Goal: Task Accomplishment & Management: Manage account settings

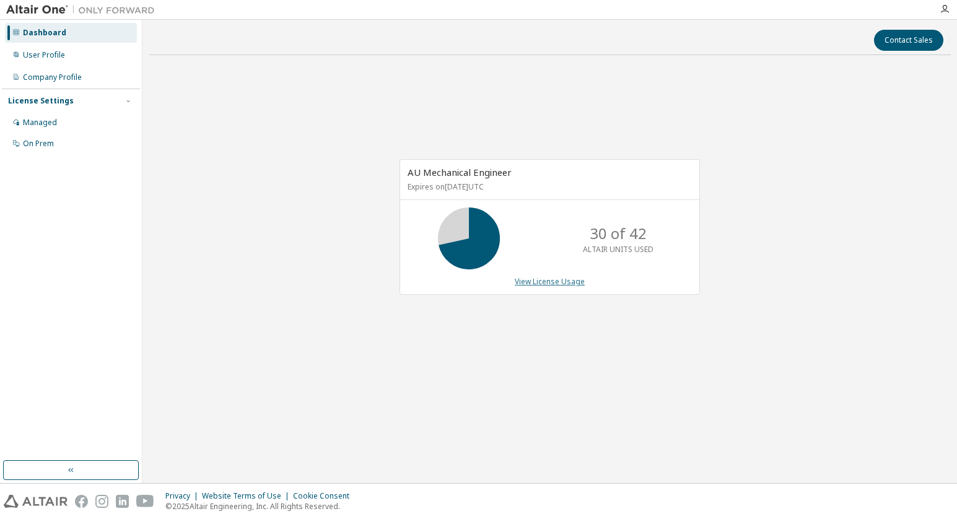
click at [540, 287] on link "View License Usage" at bounding box center [550, 281] width 70 height 11
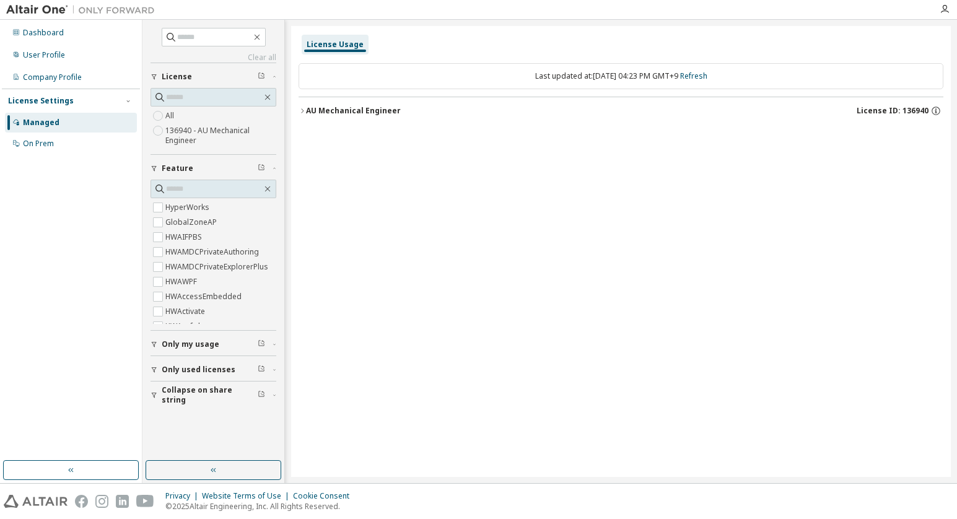
click at [366, 110] on div "AU Mechanical Engineer" at bounding box center [353, 111] width 95 height 10
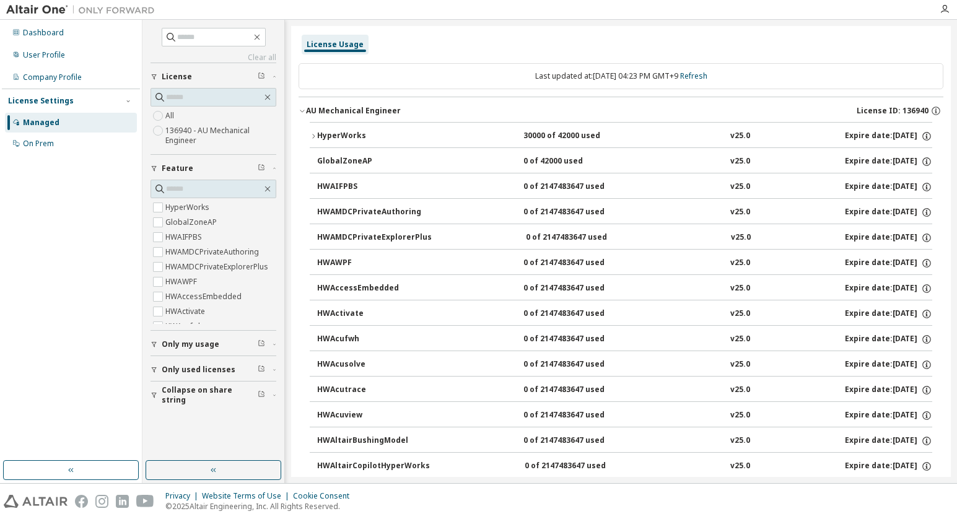
click at [311, 138] on icon "button" at bounding box center [313, 136] width 7 height 7
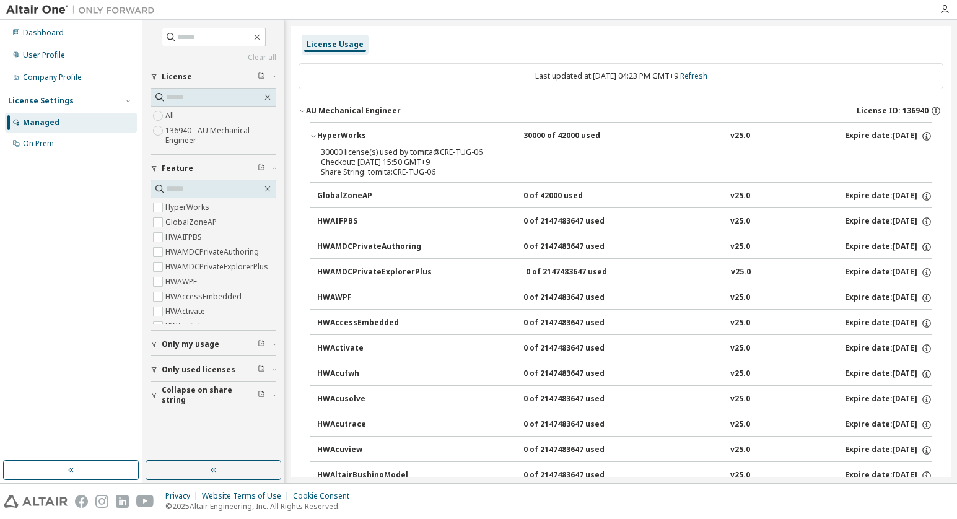
click at [32, 120] on div "Managed" at bounding box center [41, 123] width 37 height 10
click at [58, 34] on div "Dashboard" at bounding box center [43, 33] width 41 height 10
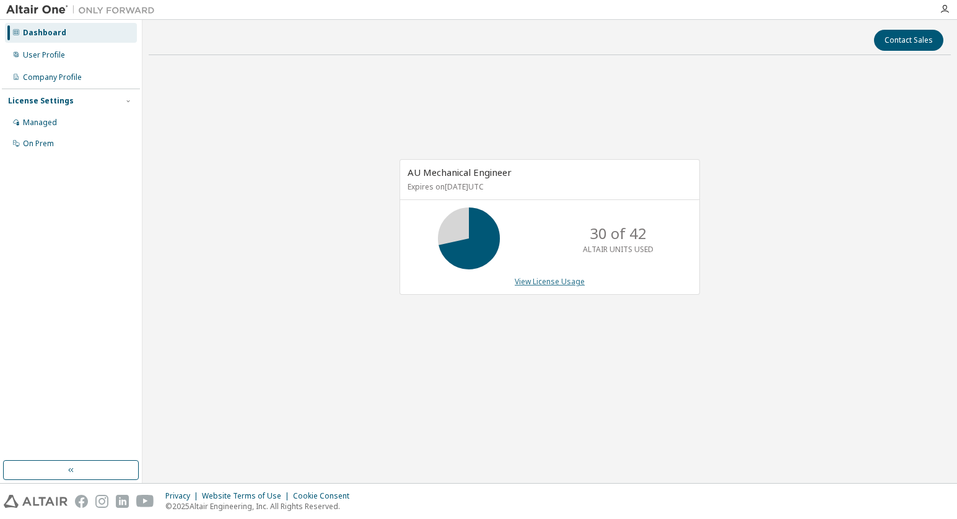
click at [536, 283] on link "View License Usage" at bounding box center [550, 281] width 70 height 11
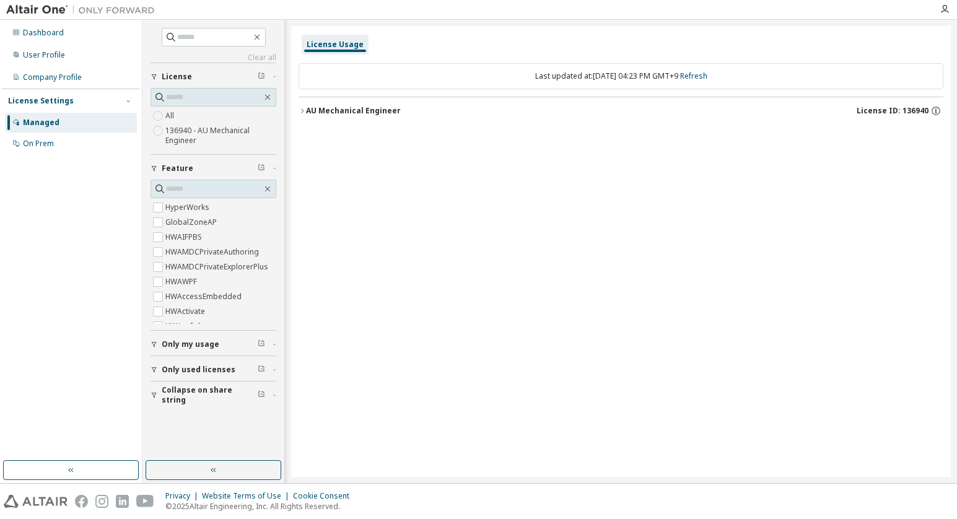
click at [304, 112] on icon "button" at bounding box center [302, 110] width 7 height 7
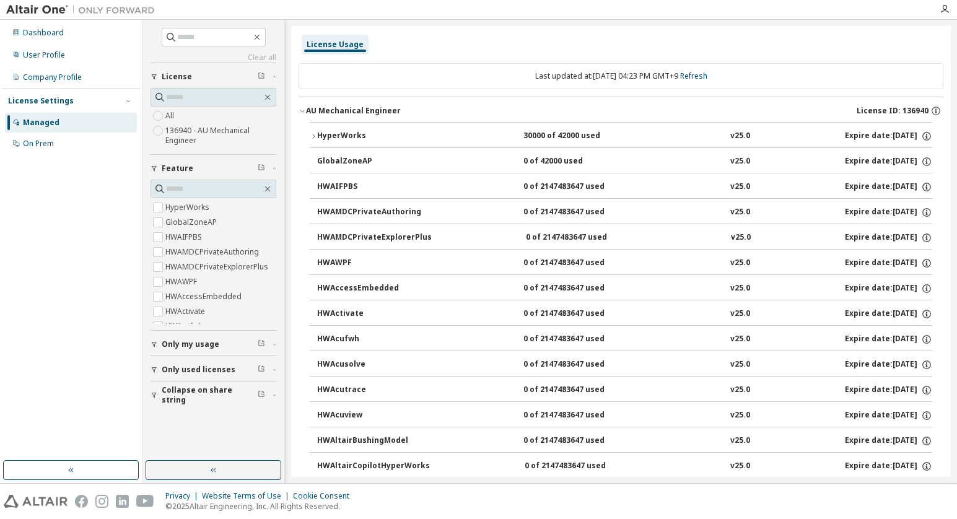
click at [312, 138] on icon "button" at bounding box center [313, 136] width 7 height 7
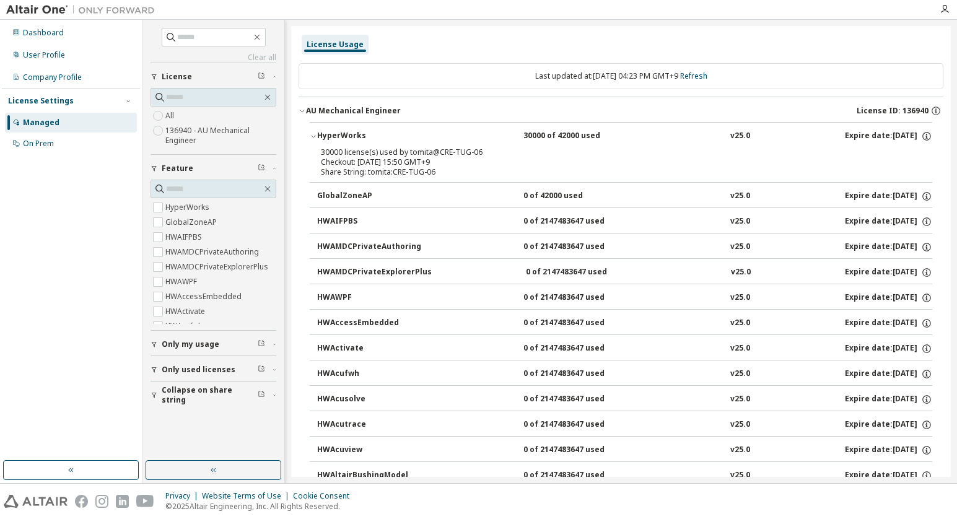
click at [336, 151] on div "30000 license(s) used by tomita@CRE-TUG-06" at bounding box center [606, 152] width 571 height 10
click at [348, 191] on div "GlobalZoneAP" at bounding box center [373, 196] width 112 height 11
click at [58, 26] on div "Dashboard" at bounding box center [71, 33] width 132 height 20
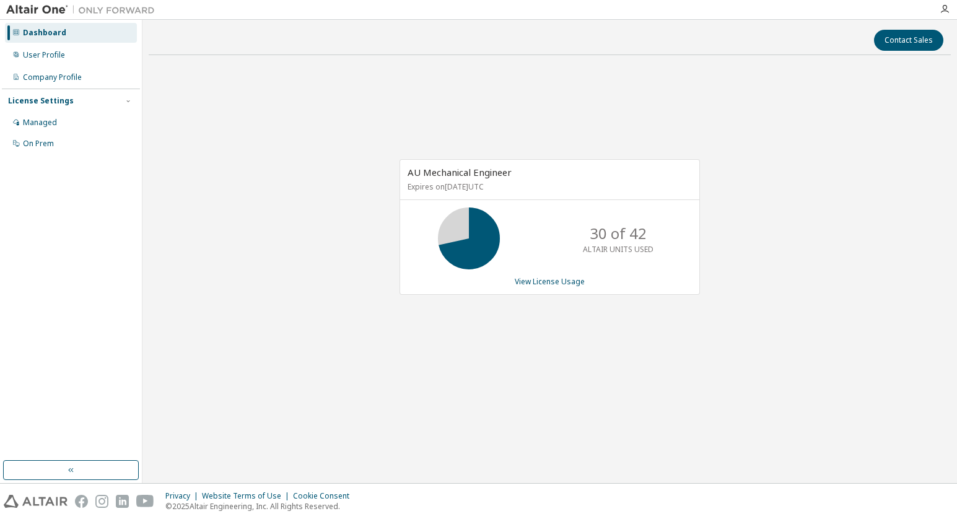
click at [723, 262] on div "AU Mechanical Engineer Expires on [DATE] UTC 30 of 42 ALTAIR UNITS USED View Li…" at bounding box center [550, 234] width 803 height 338
click at [535, 278] on link "View License Usage" at bounding box center [550, 281] width 70 height 11
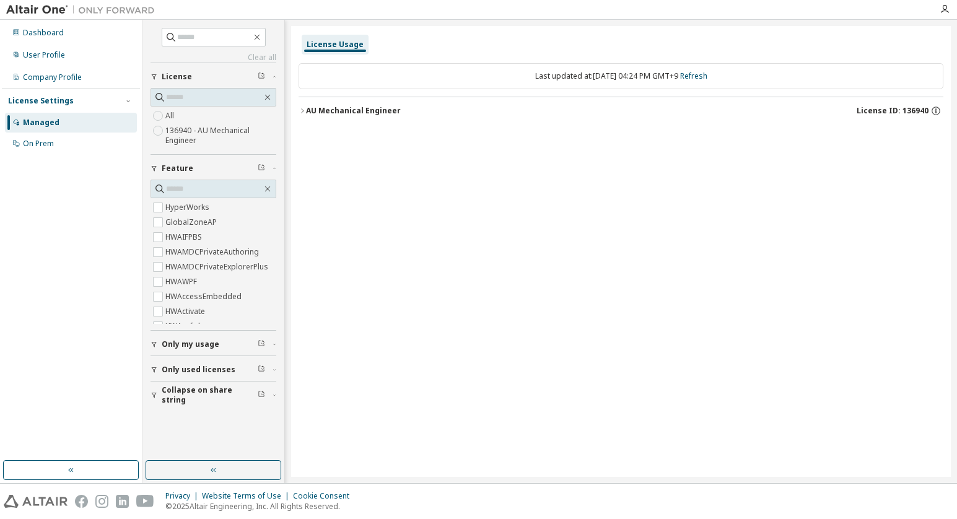
click at [346, 112] on div "AU Mechanical Engineer" at bounding box center [353, 111] width 95 height 10
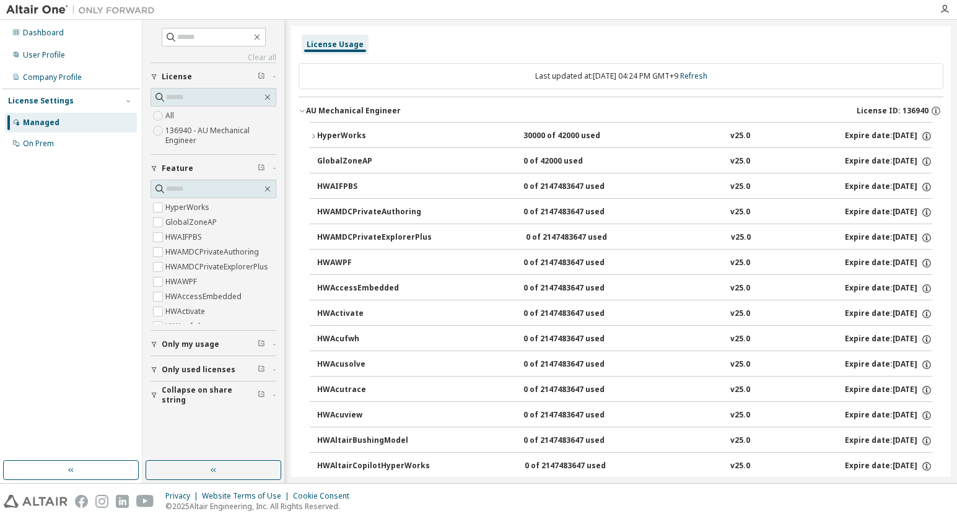
click at [314, 138] on icon "button" at bounding box center [313, 136] width 7 height 7
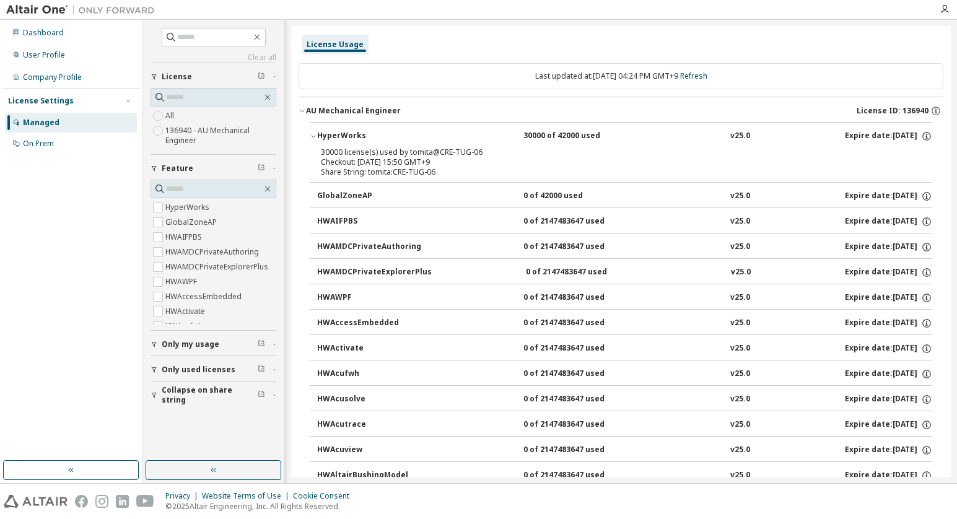
click at [339, 157] on div "Checkout: [DATE] 15:50 GMT+9" at bounding box center [606, 162] width 571 height 10
click at [921, 137] on icon "button" at bounding box center [926, 136] width 11 height 11
click at [891, 157] on p "Options: NONE" at bounding box center [890, 157] width 64 height 11
click at [895, 181] on p "Borrow Limits: 336" at bounding box center [890, 175] width 64 height 11
click at [736, 139] on div "v25.0" at bounding box center [741, 136] width 20 height 11
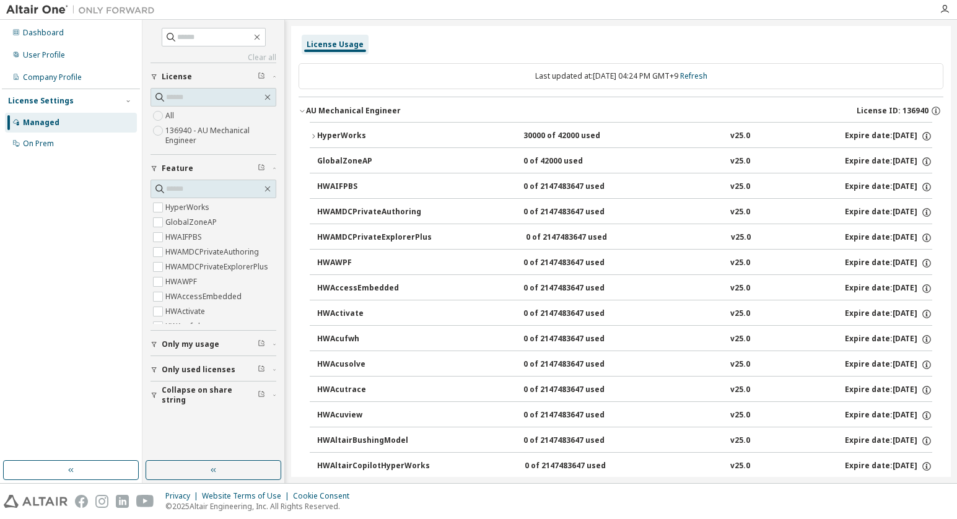
click at [731, 138] on div "v25.0" at bounding box center [741, 136] width 20 height 11
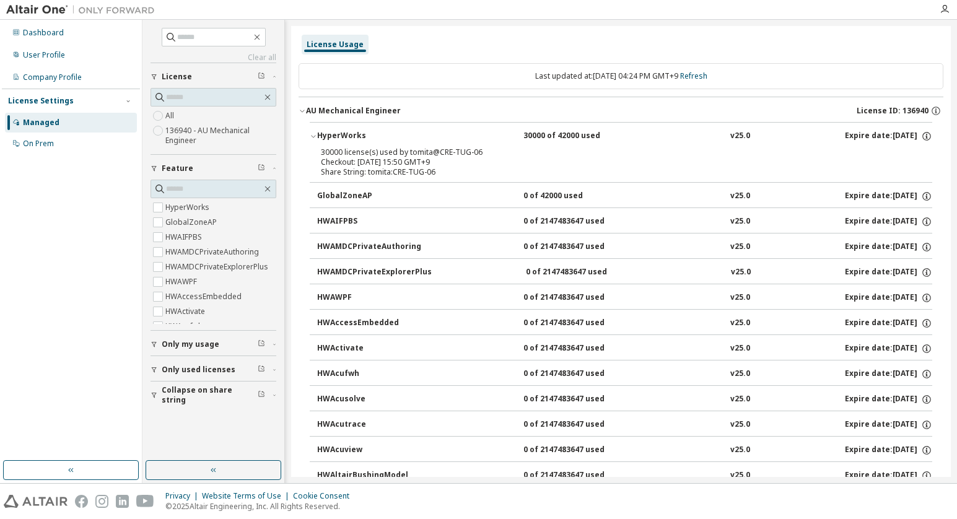
drag, startPoint x: 358, startPoint y: 141, endPoint x: 346, endPoint y: 150, distance: 15.0
click at [346, 150] on div "30000 license(s) used by tomita@CRE-TUG-06" at bounding box center [606, 152] width 571 height 10
click at [196, 208] on label "HyperWorks" at bounding box center [188, 207] width 46 height 15
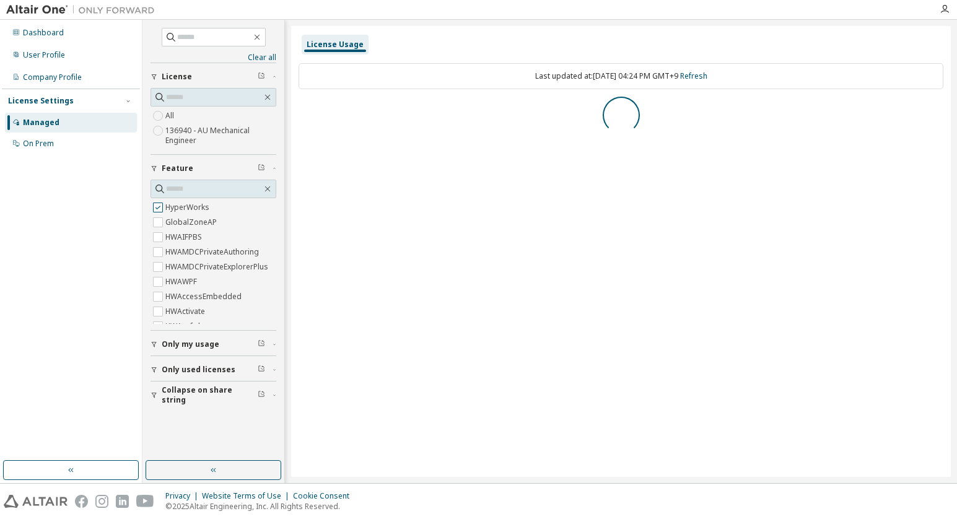
click at [196, 208] on label "HyperWorks" at bounding box center [188, 207] width 46 height 15
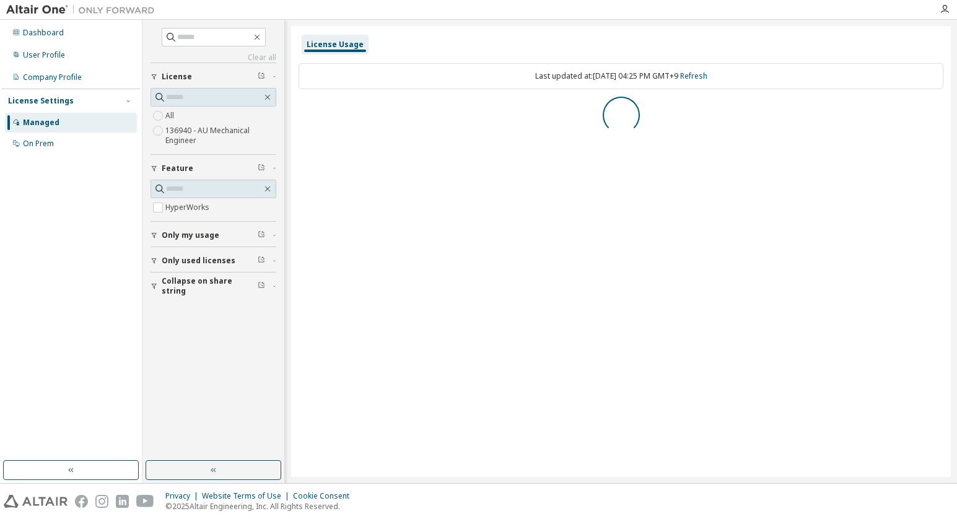
click at [198, 236] on span "Only my usage" at bounding box center [191, 236] width 58 height 10
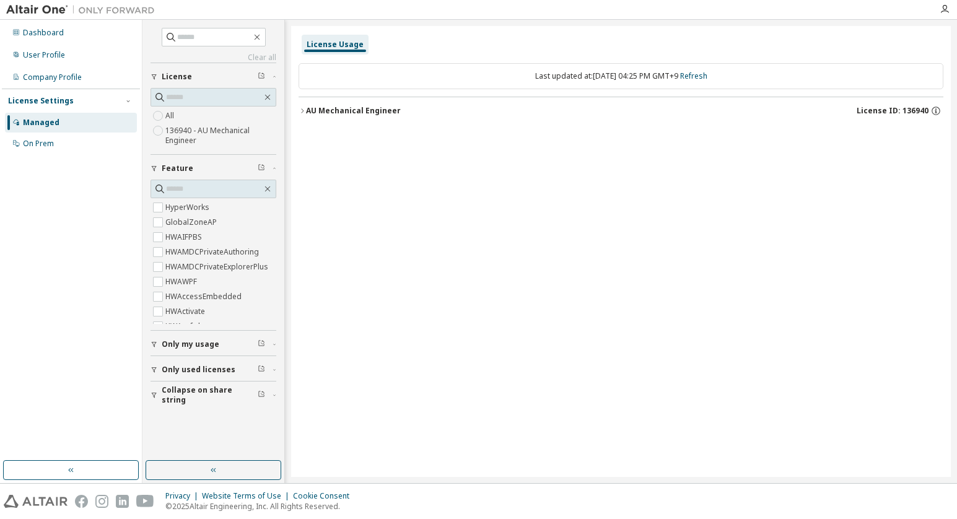
click at [185, 347] on span "Only my usage" at bounding box center [191, 345] width 58 height 10
click at [309, 107] on div "AU Mechanical Engineer" at bounding box center [353, 111] width 95 height 10
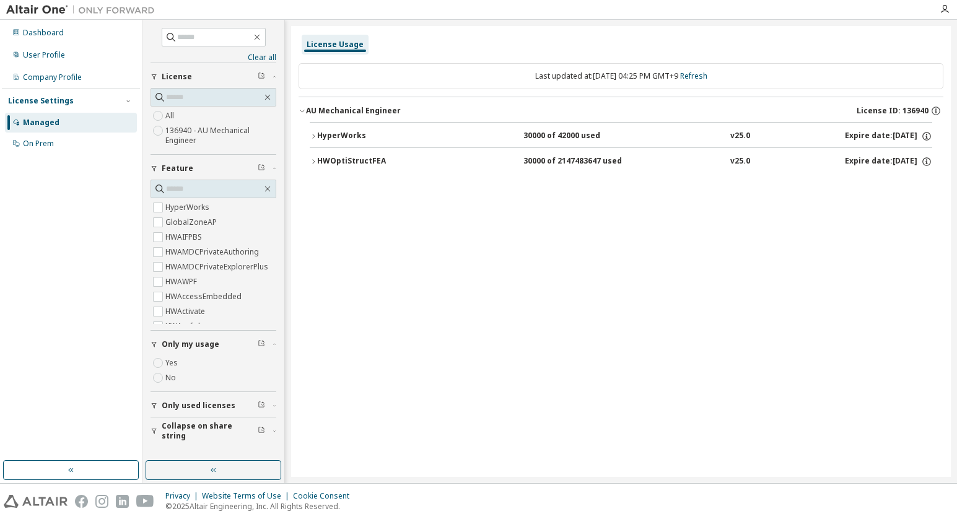
click at [314, 162] on icon "button" at bounding box center [313, 161] width 7 height 7
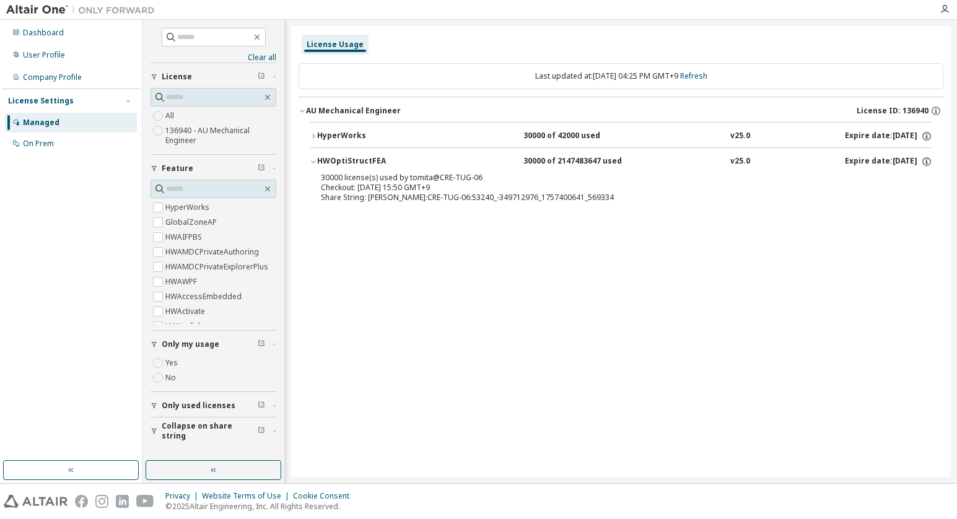
click at [313, 139] on icon "button" at bounding box center [313, 136] width 7 height 7
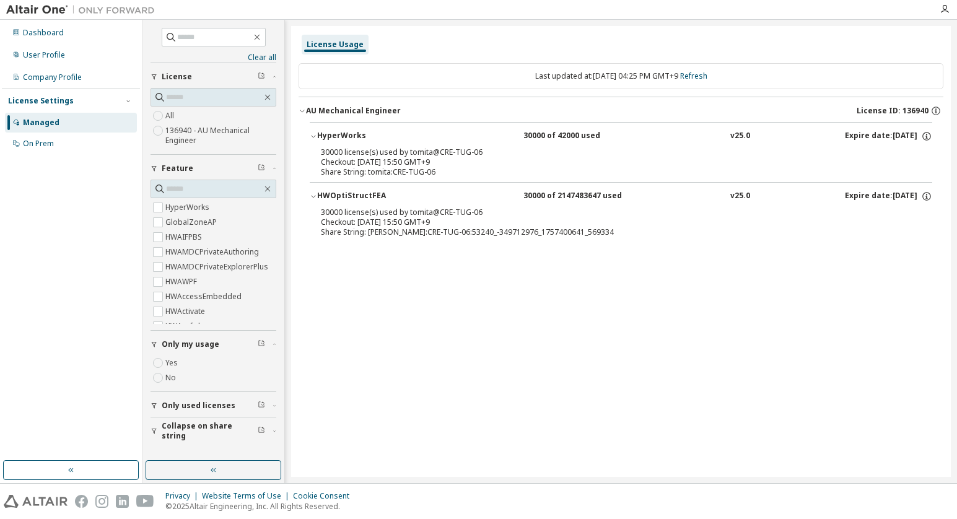
click at [462, 221] on div "Checkout: [DATE] 15:50 GMT+9" at bounding box center [606, 223] width 571 height 10
click at [434, 218] on div "Checkout: [DATE] 15:50 GMT+9" at bounding box center [606, 223] width 571 height 10
click at [424, 210] on div "30000 license(s) used by tomita@CRE-TUG-06" at bounding box center [606, 213] width 571 height 10
click at [708, 79] on link "Refresh" at bounding box center [693, 76] width 27 height 11
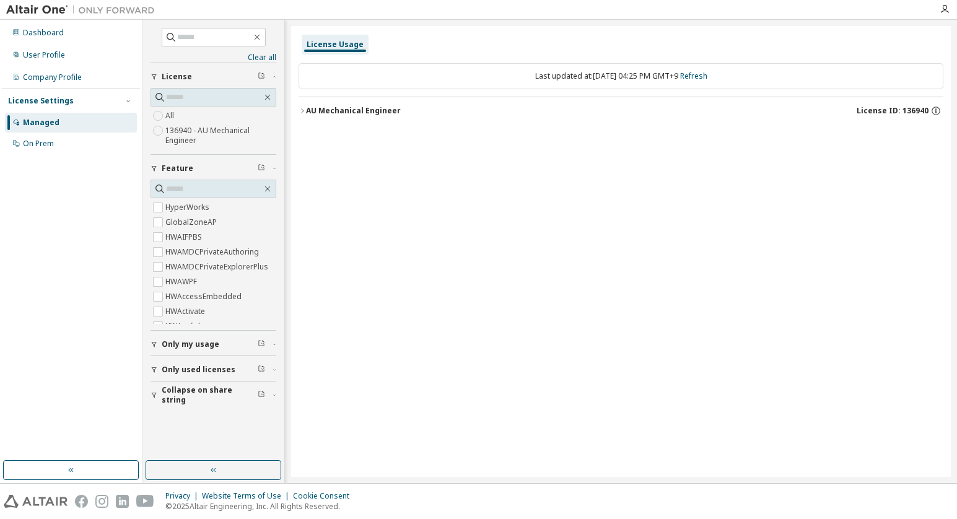
click at [364, 113] on div "AU Mechanical Engineer" at bounding box center [353, 111] width 95 height 10
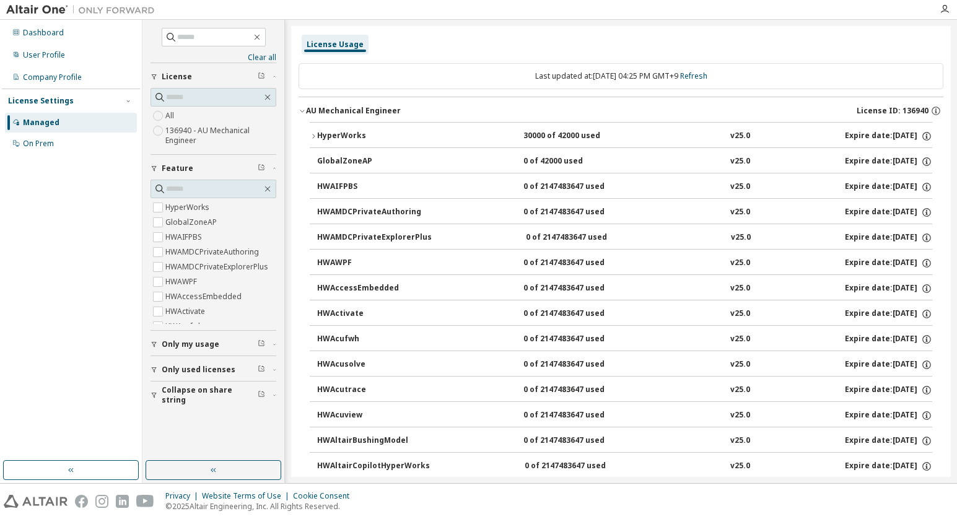
click at [348, 143] on button "HyperWorks 30000 of 42000 used v25.0 Expire date: [DATE]" at bounding box center [621, 136] width 623 height 27
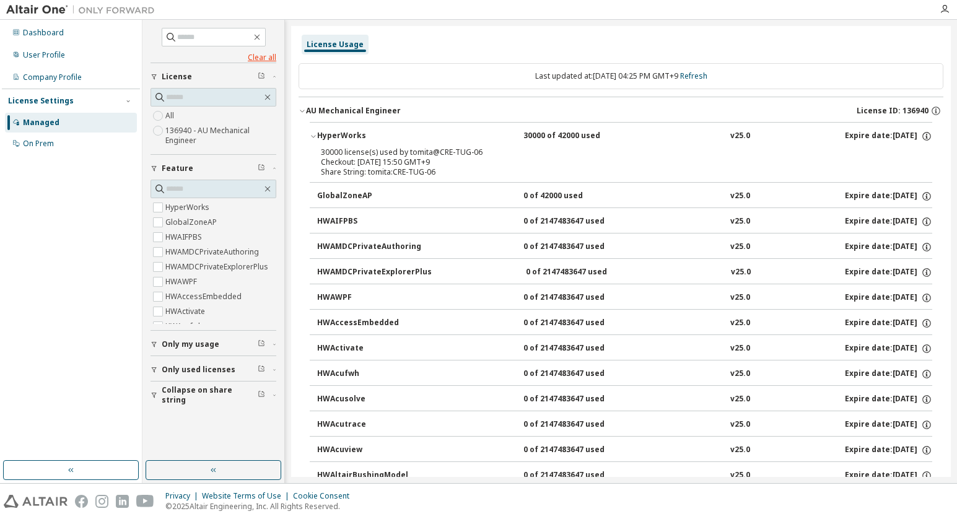
click at [258, 59] on link "Clear all" at bounding box center [214, 58] width 126 height 10
click at [336, 141] on div "HyperWorks" at bounding box center [373, 136] width 112 height 11
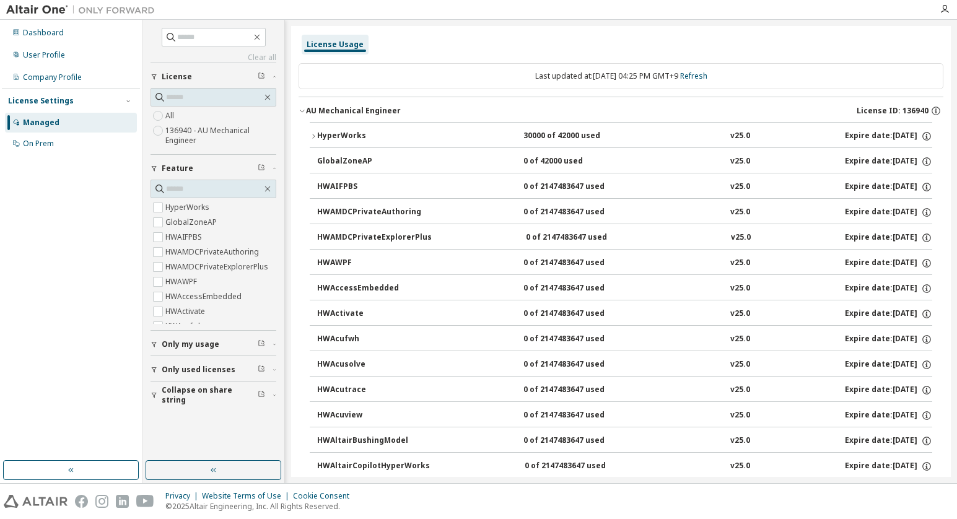
click at [336, 141] on div "HyperWorks" at bounding box center [373, 136] width 112 height 11
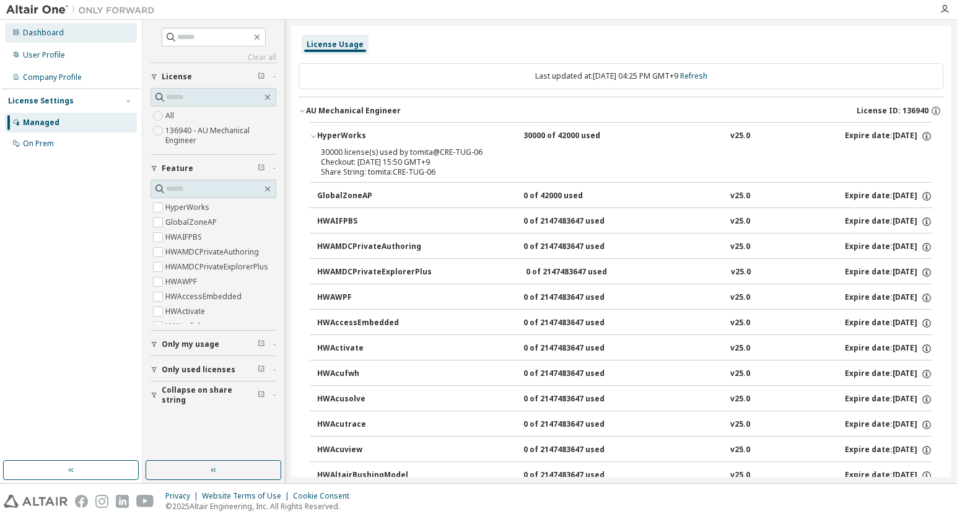
click at [49, 35] on div "Dashboard" at bounding box center [43, 33] width 41 height 10
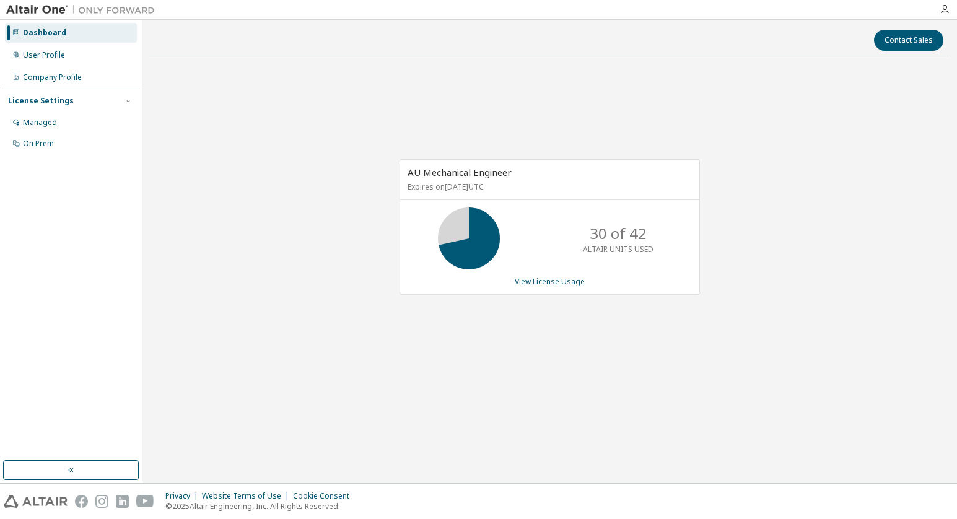
click at [475, 185] on p "Expires on [DATE] UTC" at bounding box center [548, 187] width 281 height 11
click at [555, 285] on link "View License Usage" at bounding box center [550, 281] width 70 height 11
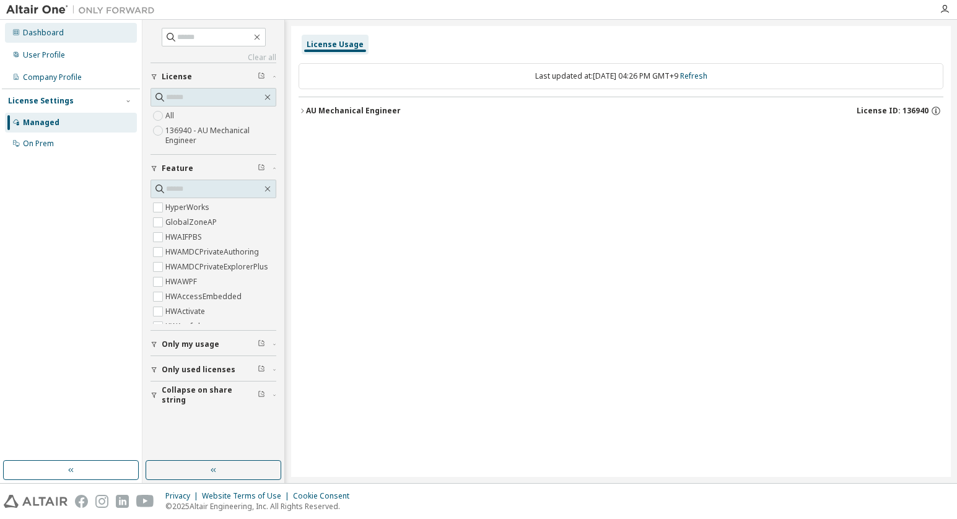
click at [63, 33] on div "Dashboard" at bounding box center [71, 33] width 132 height 20
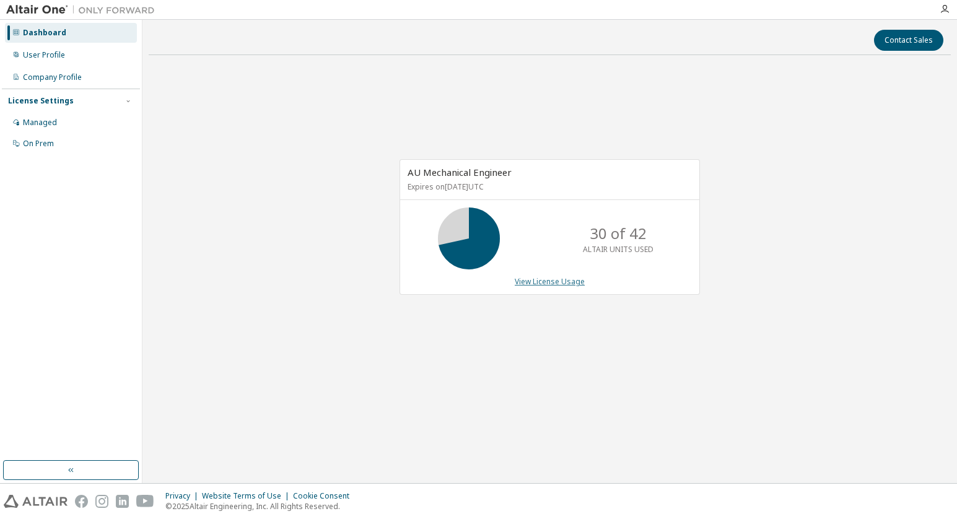
click at [533, 278] on link "View License Usage" at bounding box center [550, 281] width 70 height 11
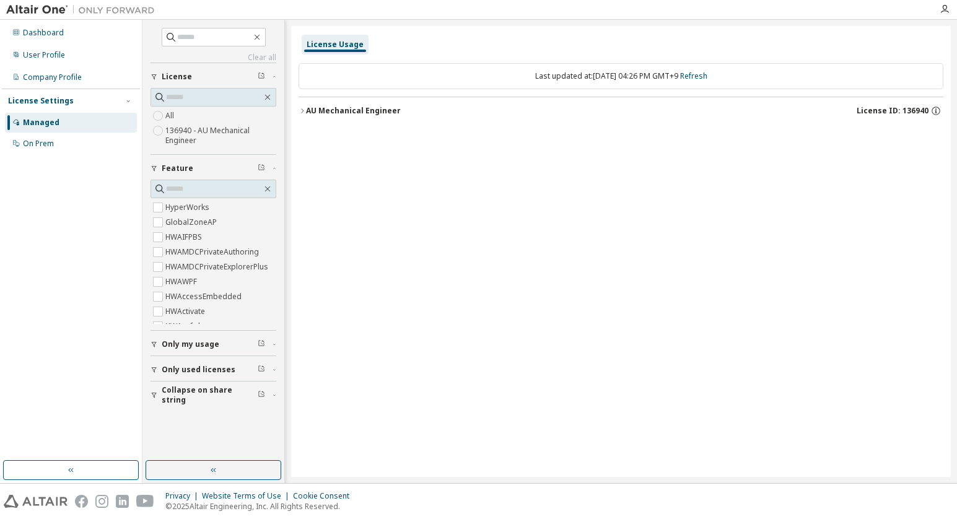
click at [212, 366] on span "Only used licenses" at bounding box center [199, 370] width 74 height 10
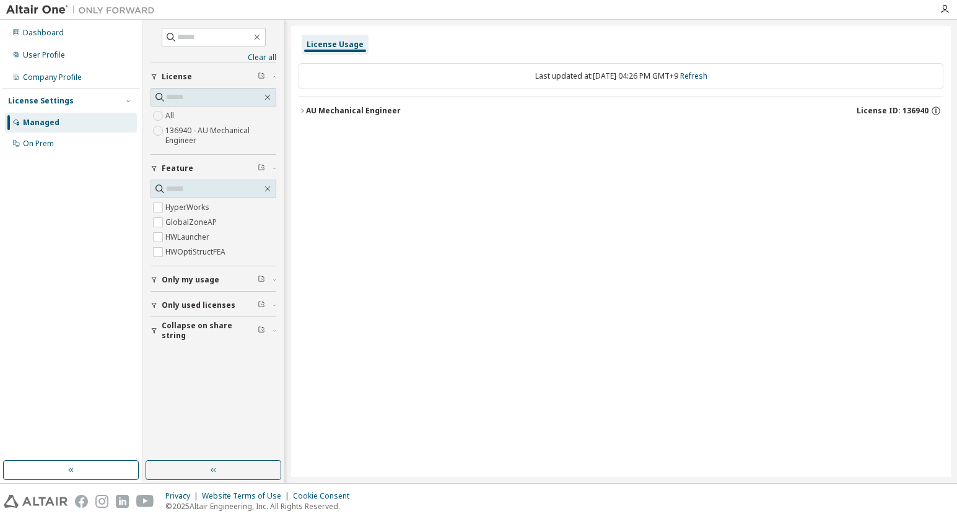
click at [355, 111] on div "AU Mechanical Engineer" at bounding box center [353, 111] width 95 height 10
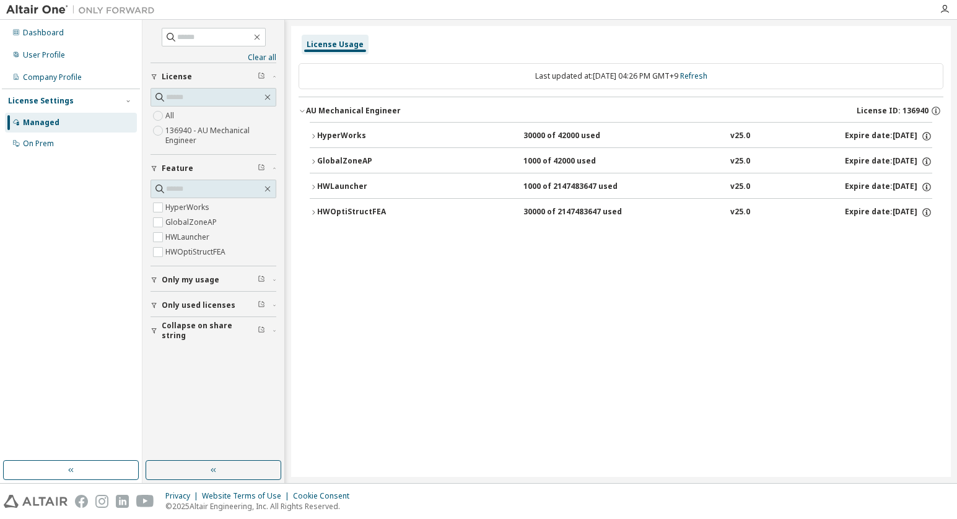
click at [351, 158] on div "GlobalZoneAP" at bounding box center [373, 161] width 112 height 11
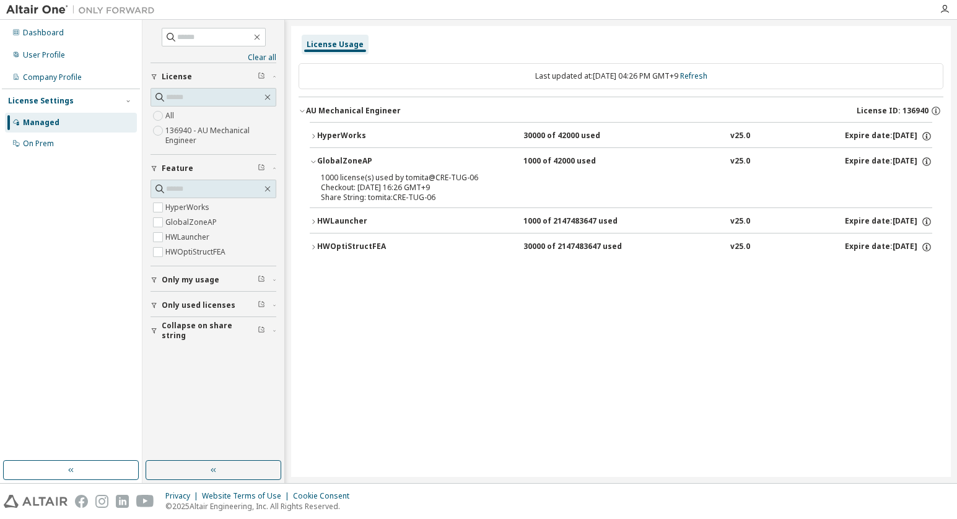
click at [351, 216] on div "HWLauncher" at bounding box center [373, 221] width 112 height 11
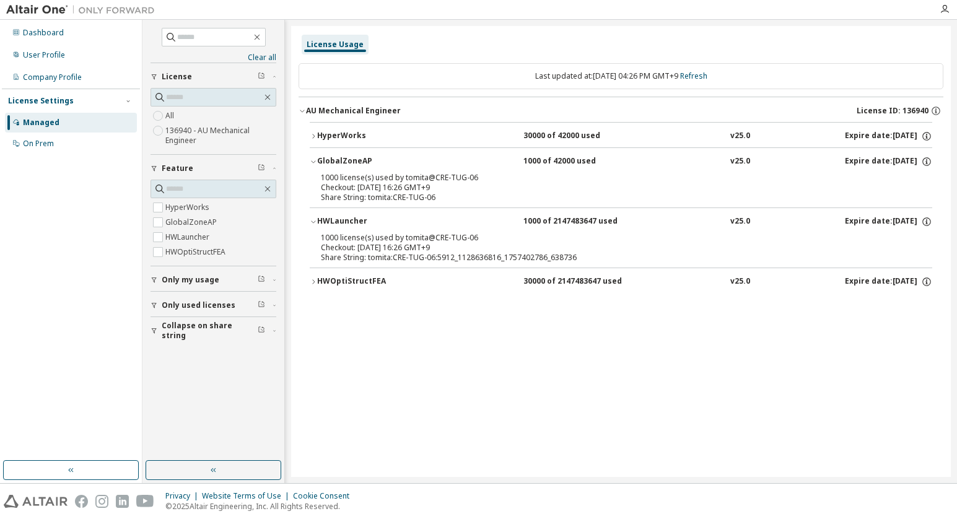
click at [359, 283] on div "HWOptiStructFEA" at bounding box center [373, 281] width 112 height 11
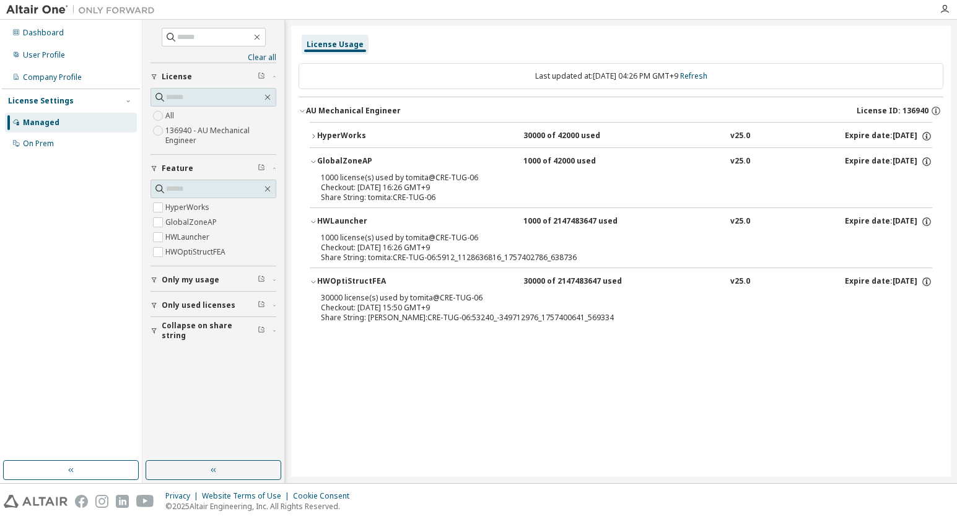
click at [340, 138] on div "HyperWorks" at bounding box center [373, 136] width 112 height 11
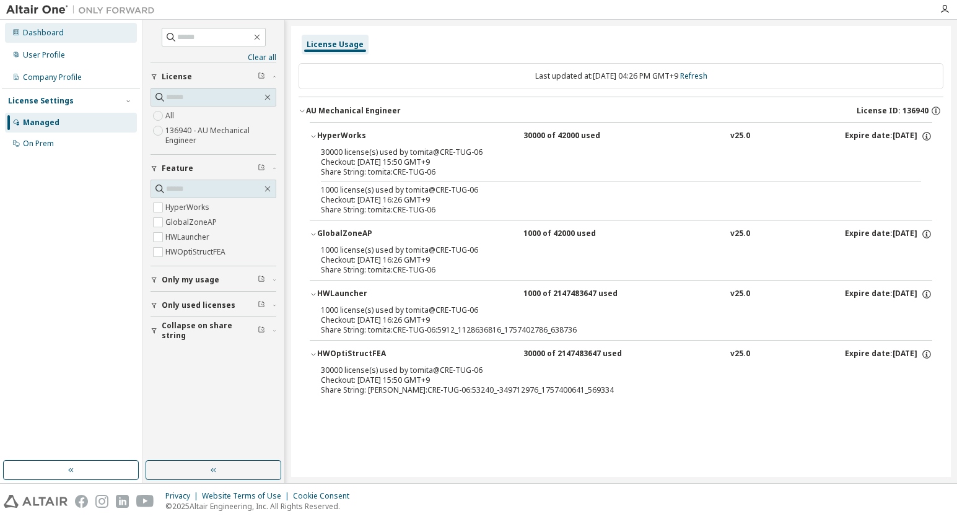
click at [84, 36] on div "Dashboard" at bounding box center [71, 33] width 132 height 20
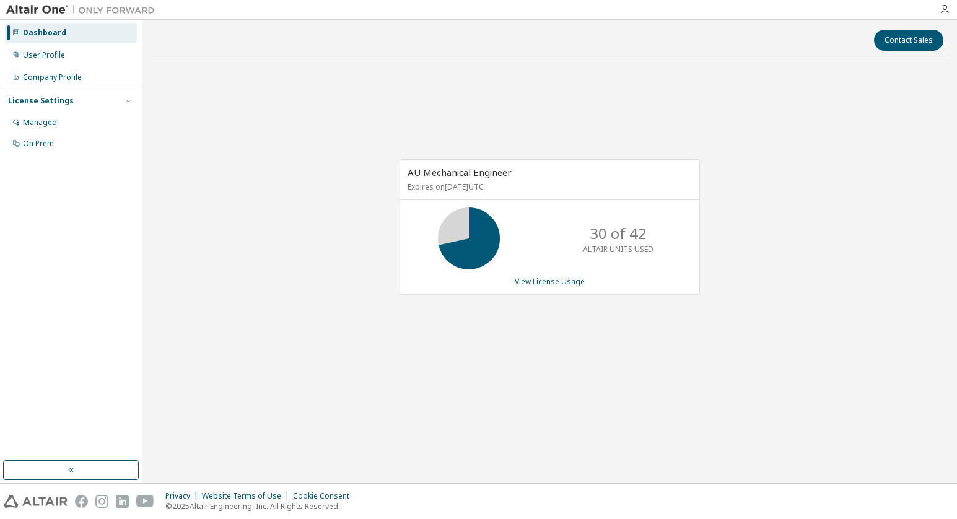
click at [530, 288] on div "AU Mechanical Engineer Expires on [DATE] UTC 30 of 42 ALTAIR UNITS USED View Li…" at bounding box center [550, 227] width 301 height 136
click at [530, 283] on link "View License Usage" at bounding box center [550, 281] width 70 height 11
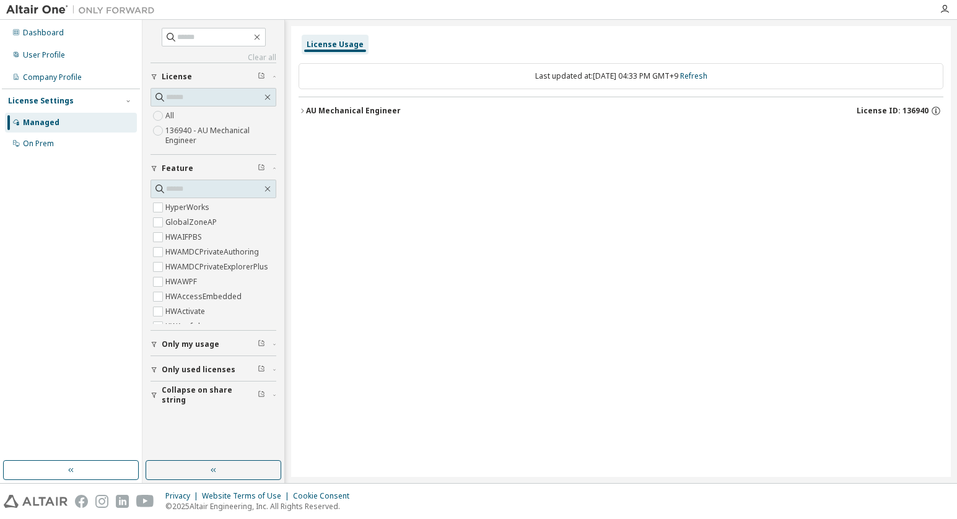
click at [358, 113] on div "AU Mechanical Engineer" at bounding box center [353, 111] width 95 height 10
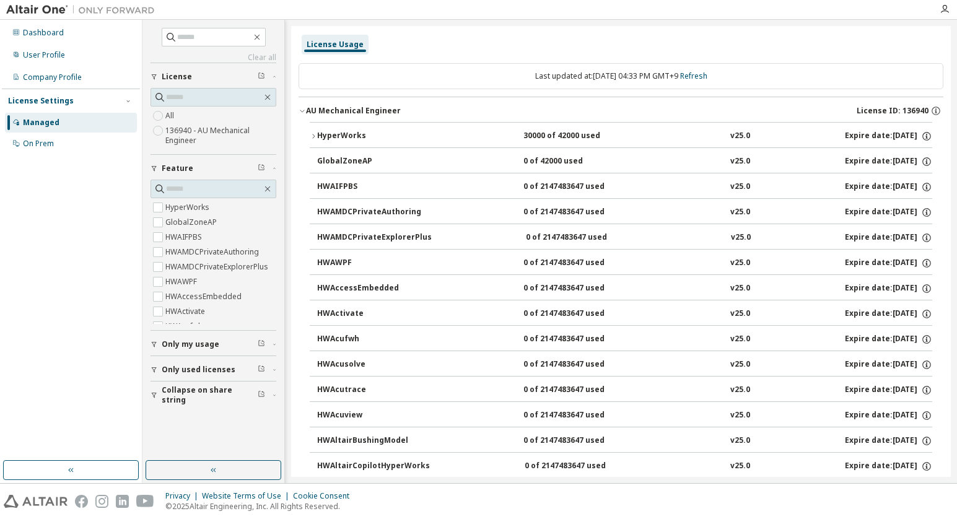
click at [354, 136] on div "HyperWorks" at bounding box center [373, 136] width 112 height 11
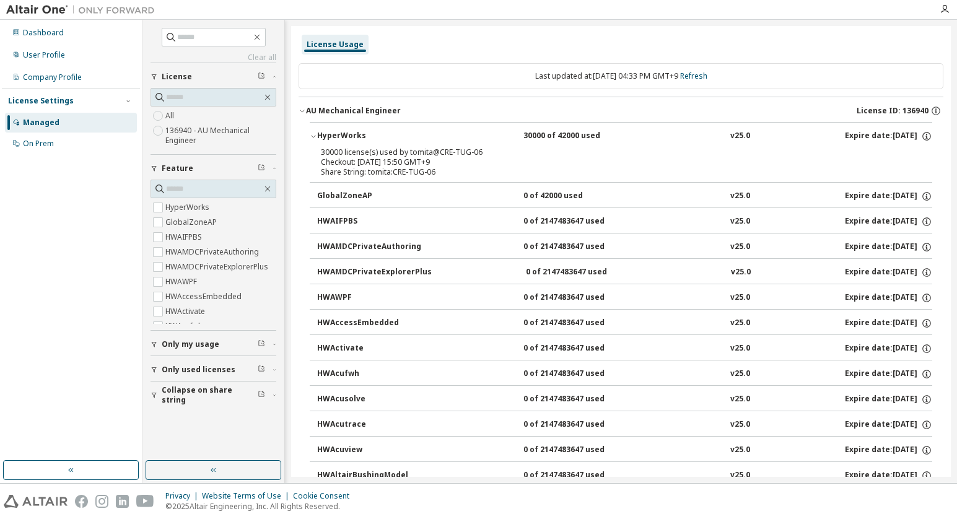
click at [353, 169] on div "Share String: tomita:CRE-TUG-06" at bounding box center [606, 172] width 571 height 10
click at [354, 167] on div "Share String: tomita:CRE-TUG-06" at bounding box center [606, 172] width 571 height 10
click at [332, 118] on button "AU Mechanical Engineer License ID: 136940" at bounding box center [621, 110] width 645 height 27
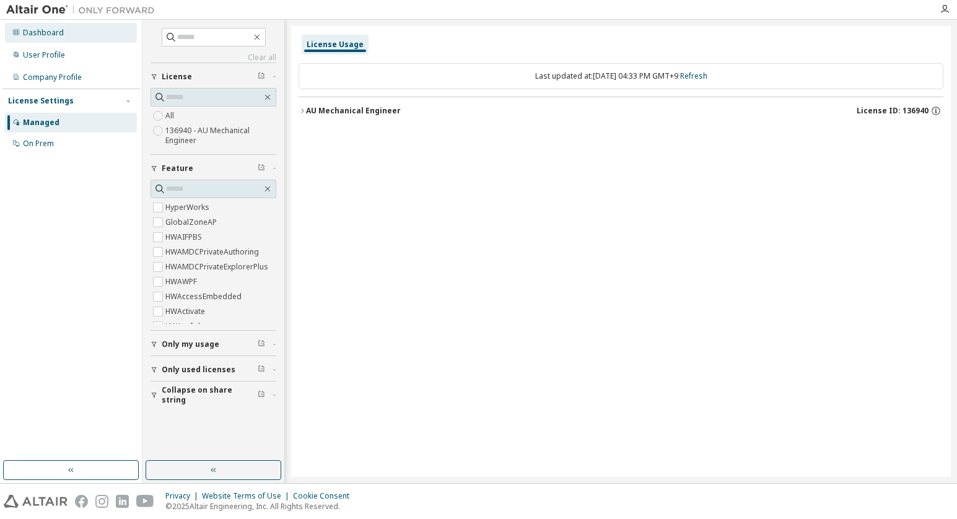
click at [65, 38] on div "Dashboard" at bounding box center [71, 33] width 132 height 20
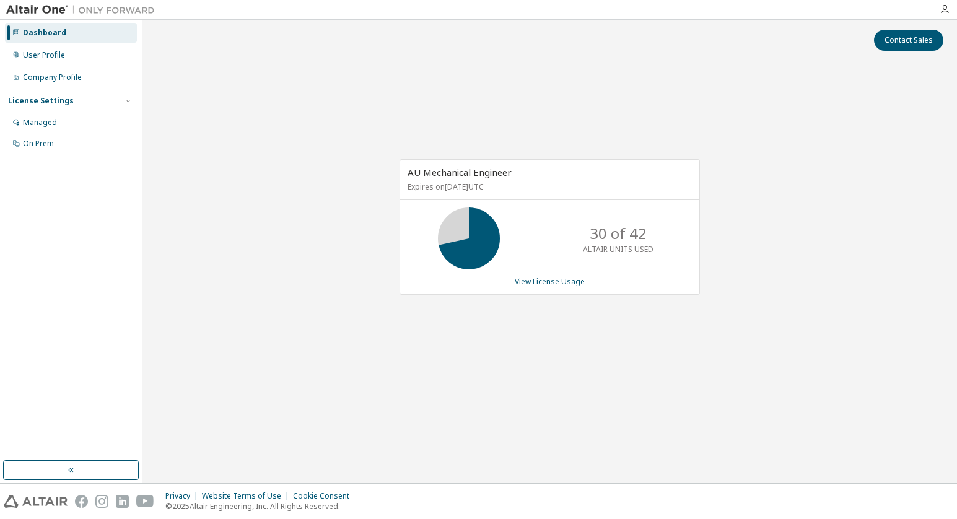
drag, startPoint x: 426, startPoint y: 195, endPoint x: 427, endPoint y: 189, distance: 6.2
click at [427, 195] on div "AU Mechanical Engineer Expires on [DATE] UTC" at bounding box center [549, 180] width 299 height 40
click at [427, 186] on p "Expires on [DATE] UTC" at bounding box center [548, 187] width 281 height 11
click at [64, 52] on div "User Profile" at bounding box center [71, 55] width 132 height 20
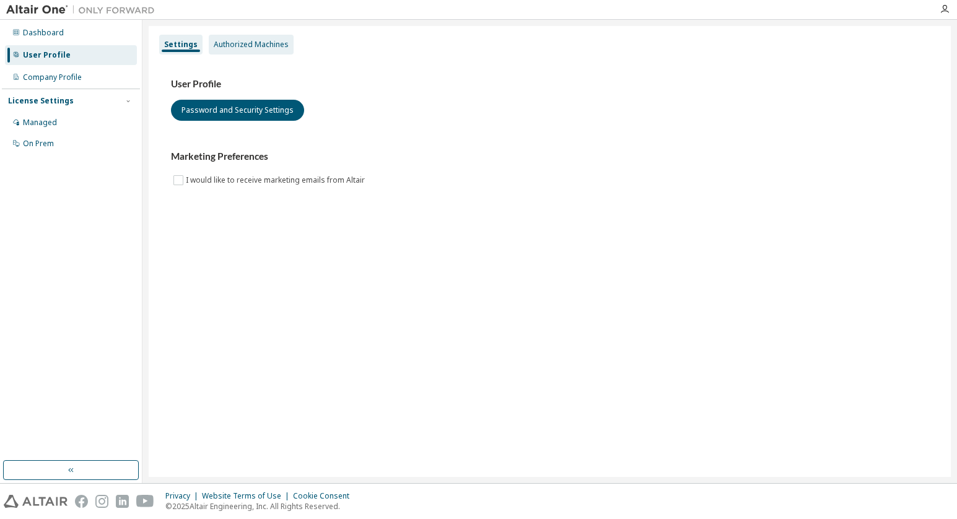
click at [235, 45] on div "Authorized Machines" at bounding box center [251, 45] width 75 height 10
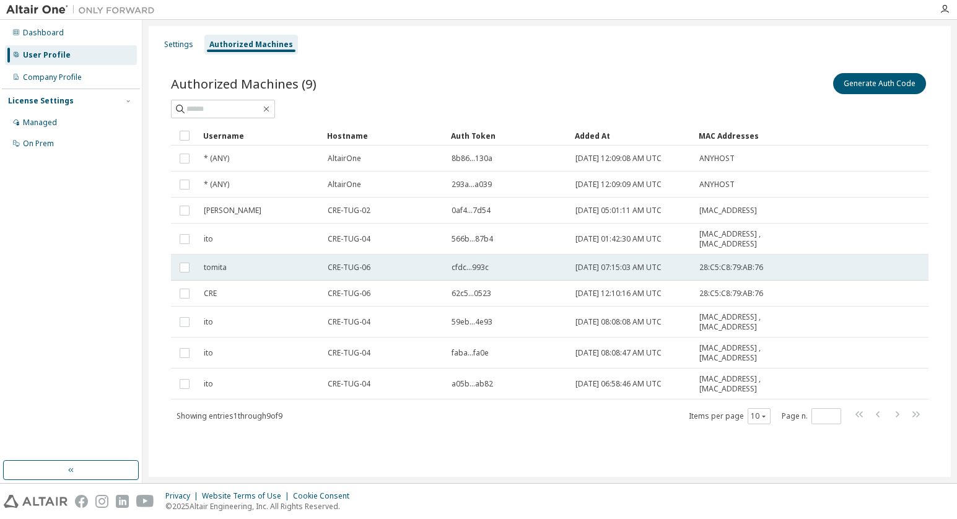
click at [604, 271] on span "[DATE] 07:15:03 AM UTC" at bounding box center [619, 268] width 86 height 10
click at [609, 270] on span "[DATE] 07:15:03 AM UTC" at bounding box center [619, 268] width 86 height 10
click at [613, 270] on span "[DATE] 07:15:03 AM UTC" at bounding box center [619, 268] width 86 height 10
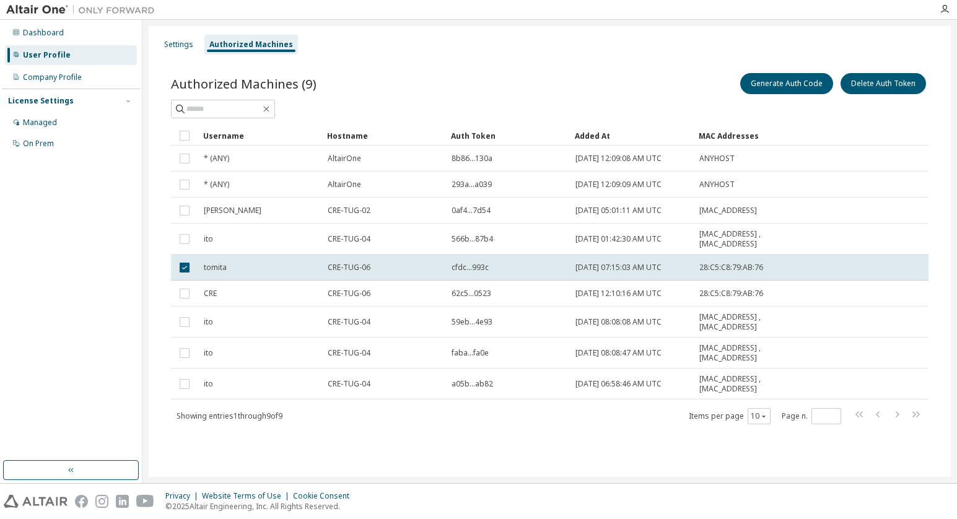
click at [613, 270] on span "[DATE] 07:15:03 AM UTC" at bounding box center [619, 268] width 86 height 10
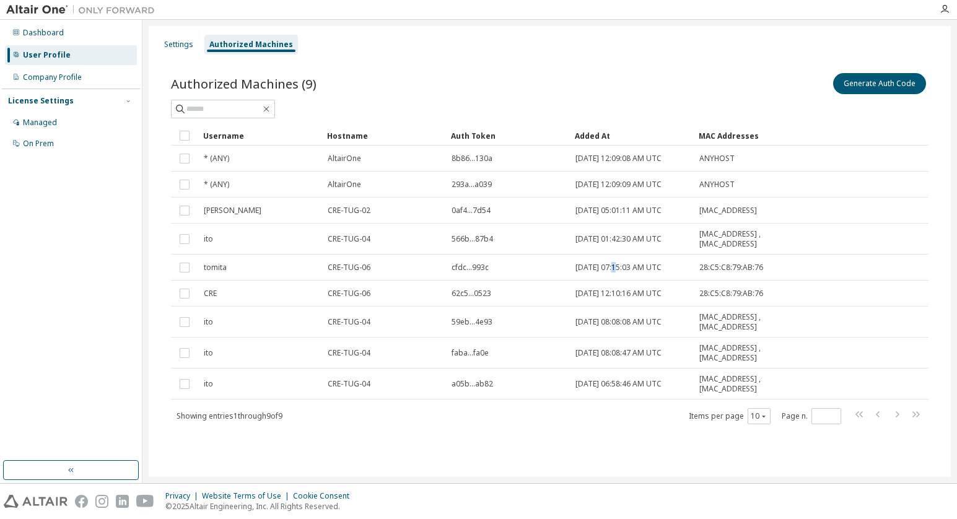
click at [613, 270] on span "[DATE] 07:15:03 AM UTC" at bounding box center [619, 268] width 86 height 10
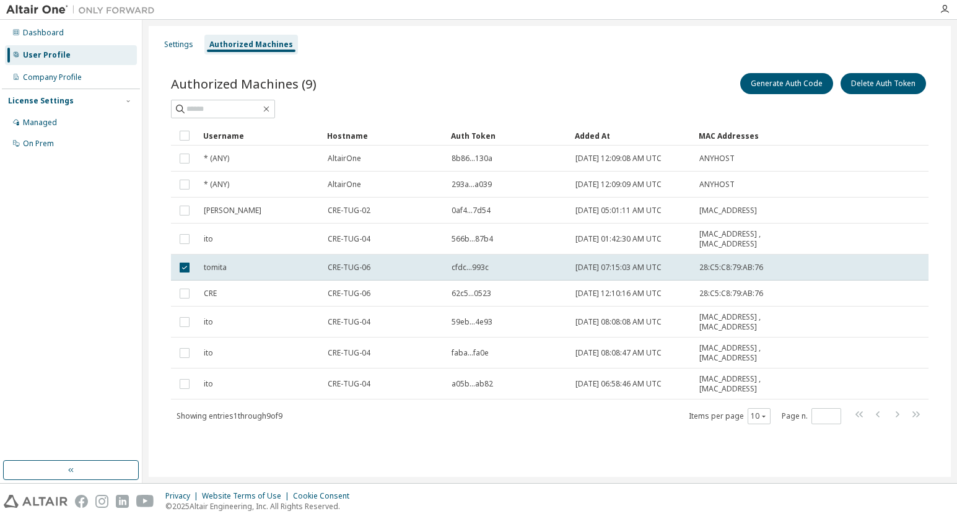
click at [613, 270] on span "[DATE] 07:15:03 AM UTC" at bounding box center [619, 268] width 86 height 10
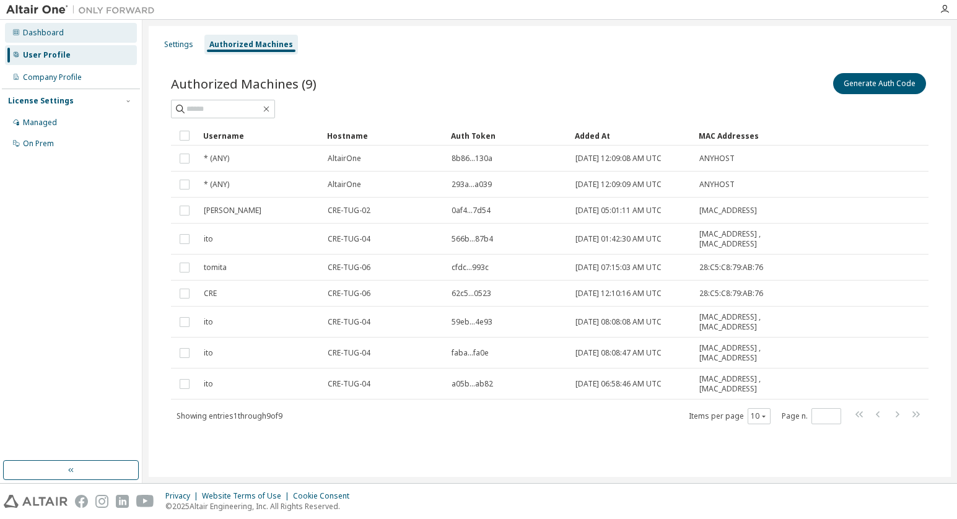
click at [83, 33] on div "Dashboard" at bounding box center [71, 33] width 132 height 20
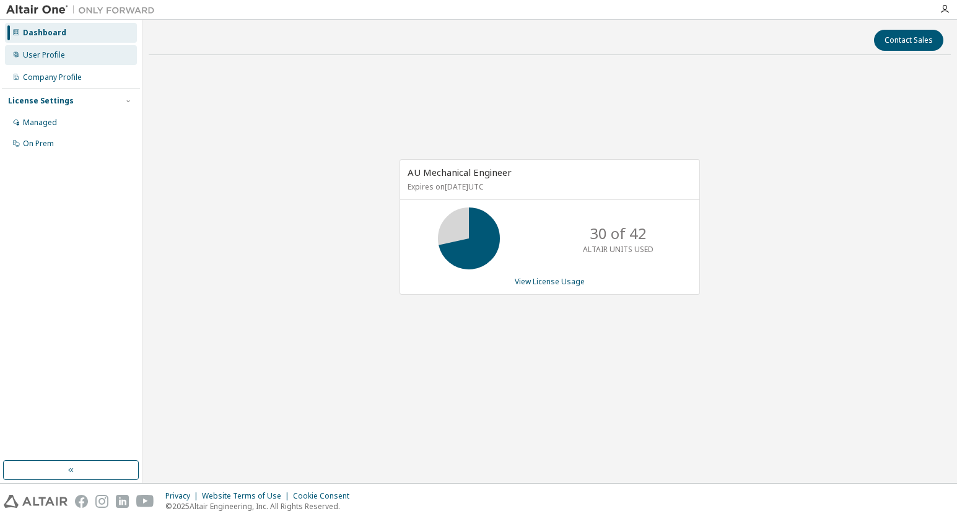
click at [69, 56] on div "User Profile" at bounding box center [71, 55] width 132 height 20
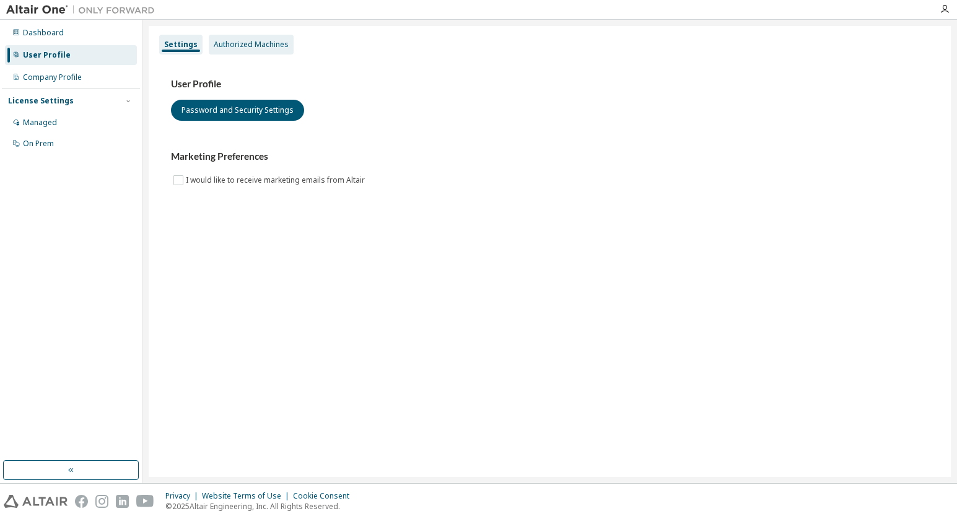
click at [255, 43] on div "Authorized Machines" at bounding box center [251, 45] width 75 height 10
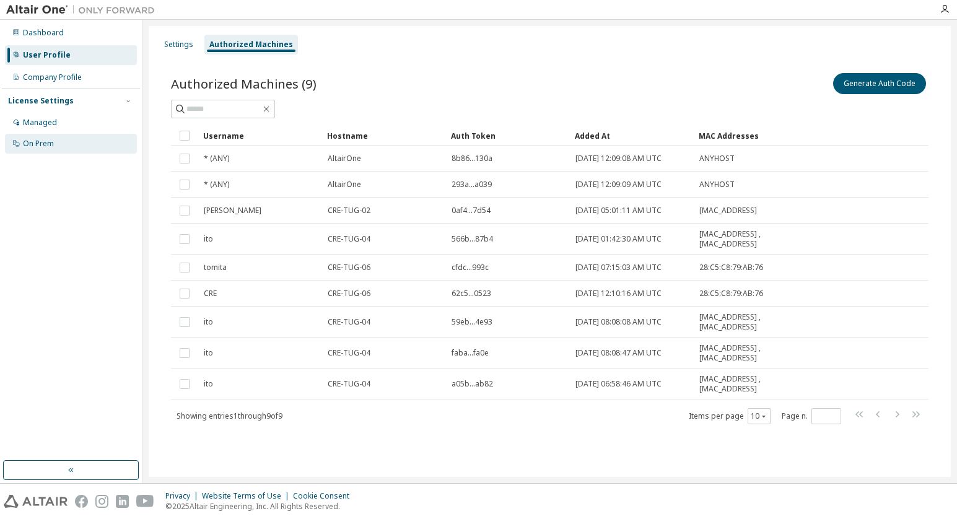
click at [77, 143] on div "On Prem" at bounding box center [71, 144] width 132 height 20
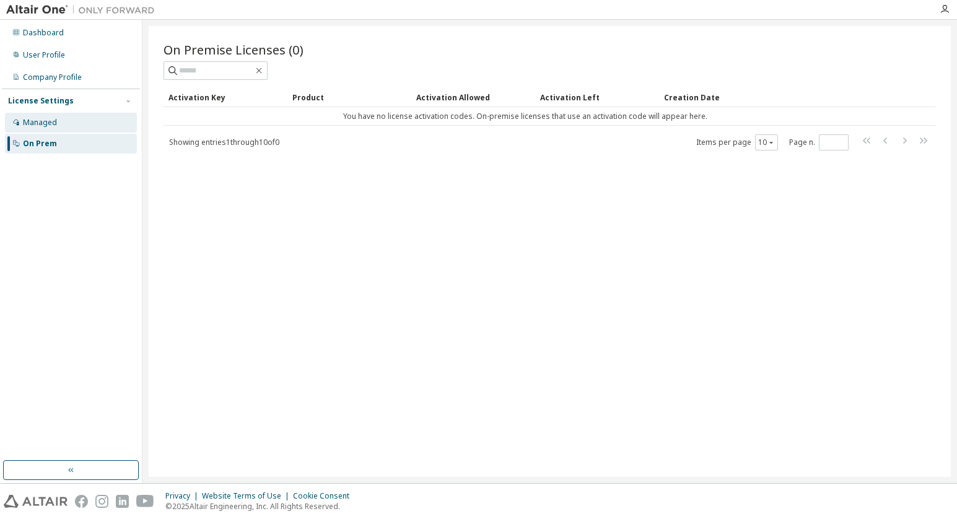
click at [73, 129] on div "Managed" at bounding box center [71, 123] width 132 height 20
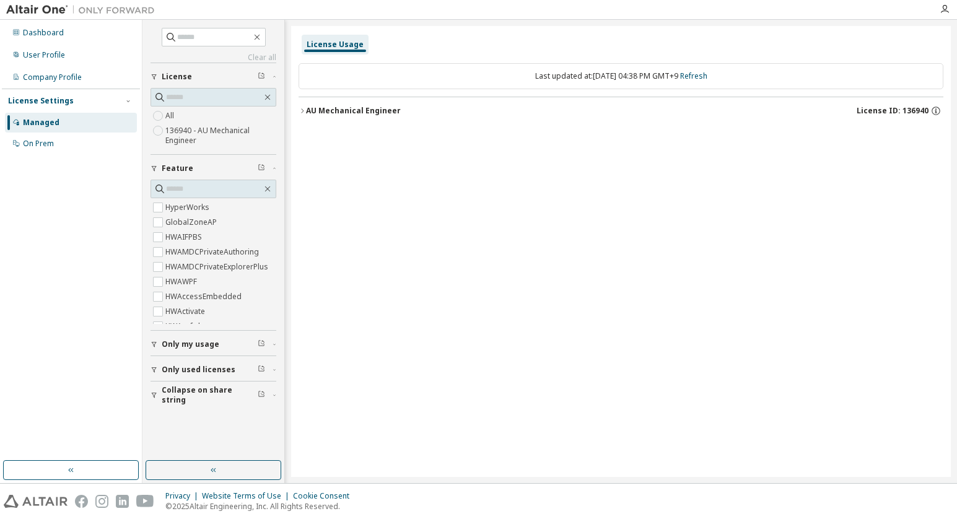
click at [340, 110] on div "AU Mechanical Engineer" at bounding box center [353, 111] width 95 height 10
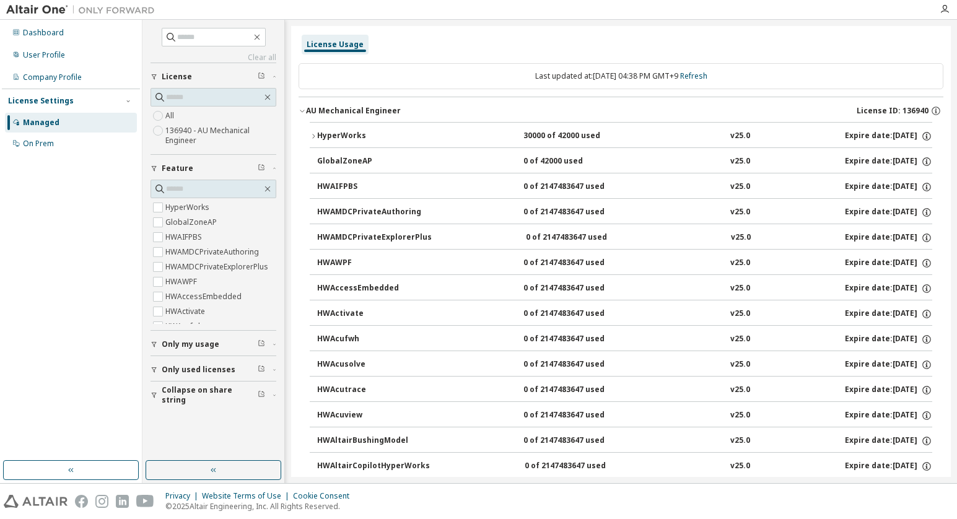
click at [342, 135] on div "HyperWorks" at bounding box center [373, 136] width 112 height 11
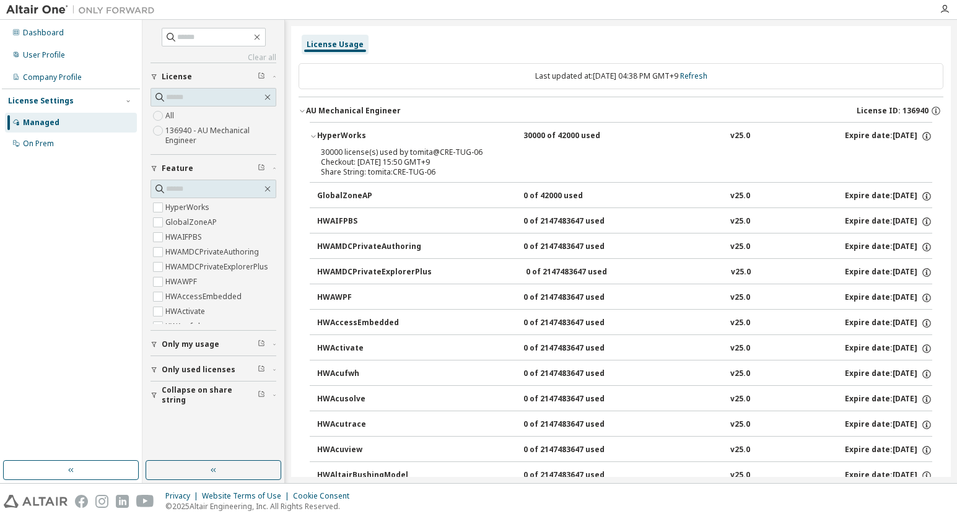
click at [346, 159] on div "Checkout: [DATE] 15:50 GMT+9" at bounding box center [606, 162] width 571 height 10
click at [81, 82] on div "Company Profile" at bounding box center [71, 78] width 132 height 20
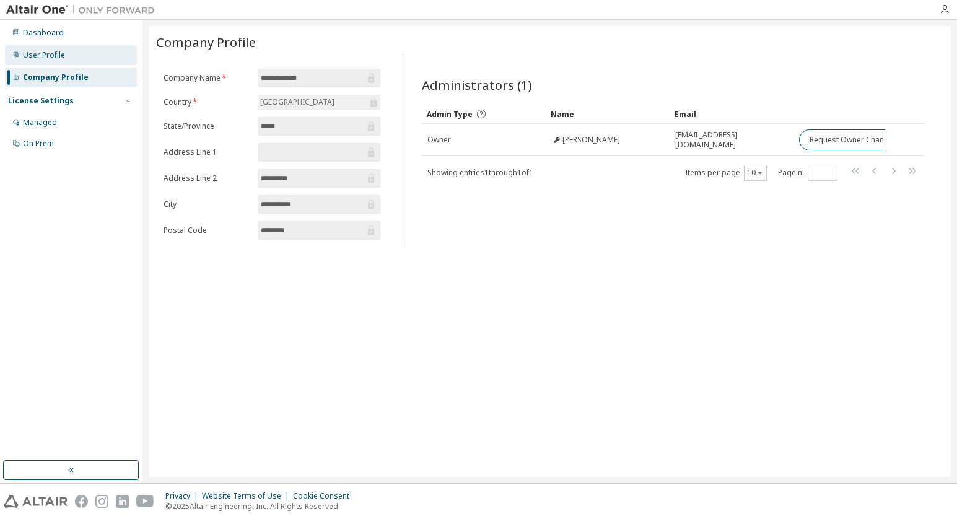
click at [66, 63] on div "User Profile" at bounding box center [71, 55] width 132 height 20
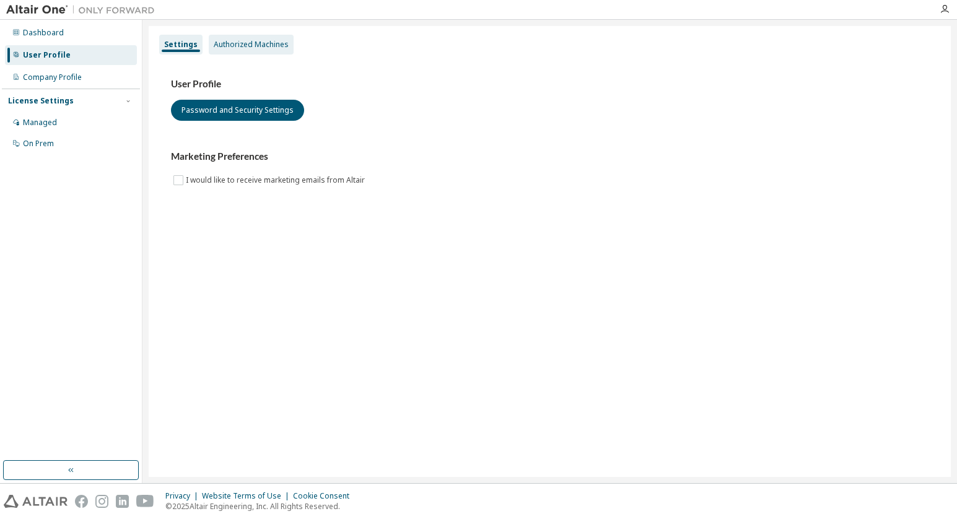
click at [260, 46] on div "Authorized Machines" at bounding box center [251, 45] width 75 height 10
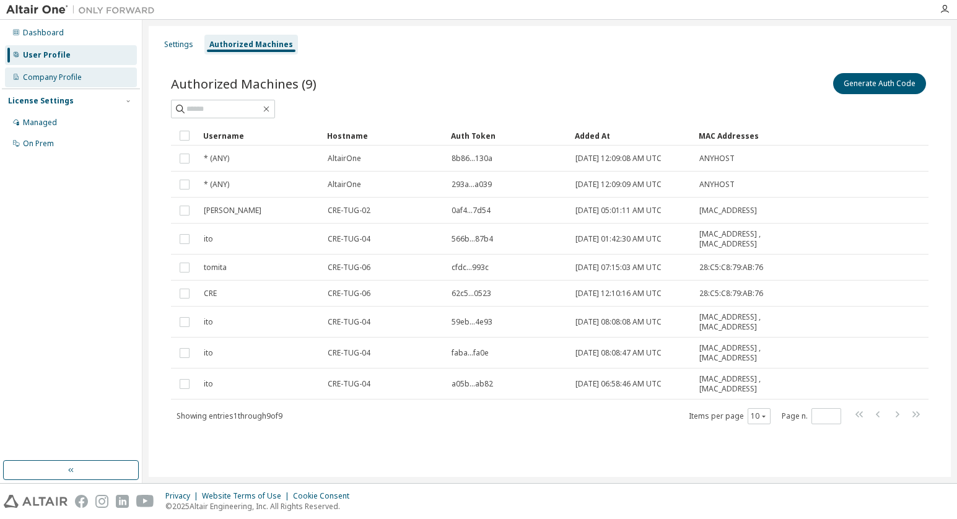
click at [76, 82] on div "Company Profile" at bounding box center [52, 78] width 59 height 10
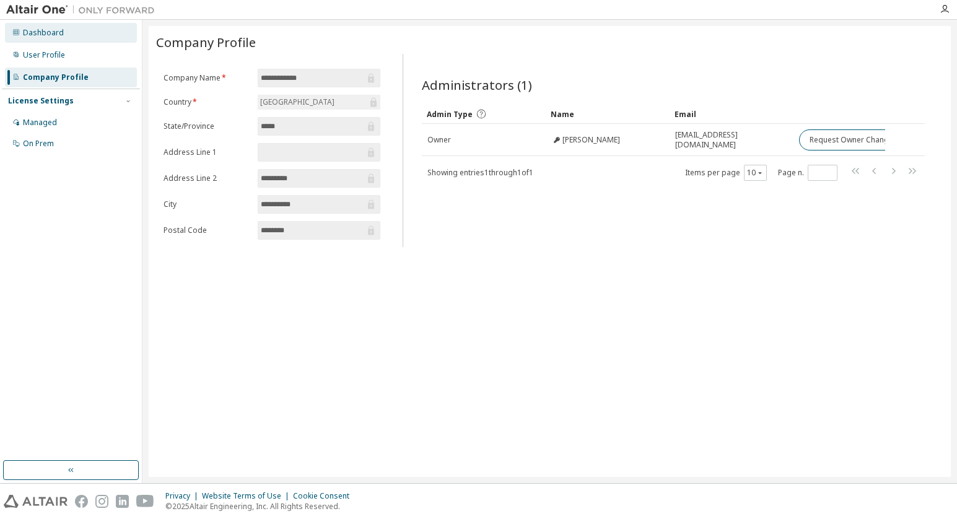
click at [53, 40] on div "Dashboard" at bounding box center [71, 33] width 132 height 20
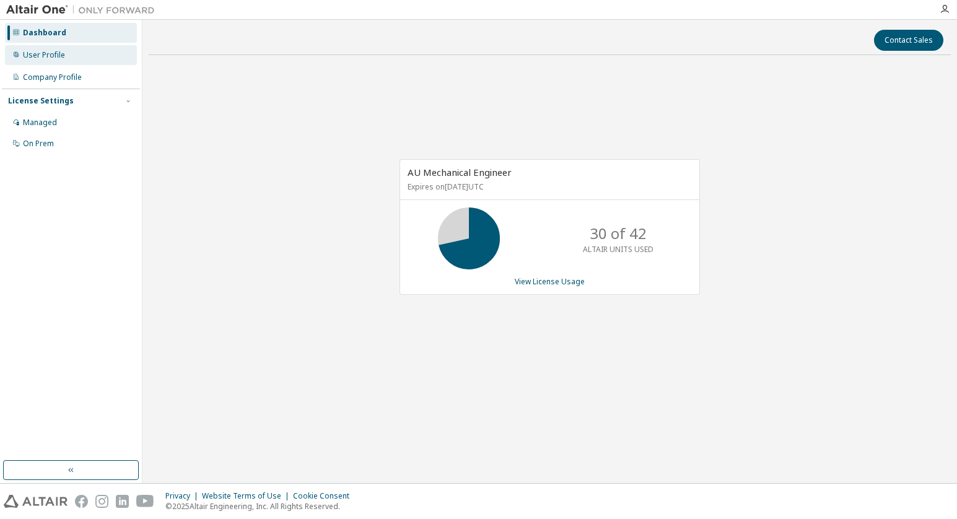
click at [56, 59] on div "User Profile" at bounding box center [44, 55] width 42 height 10
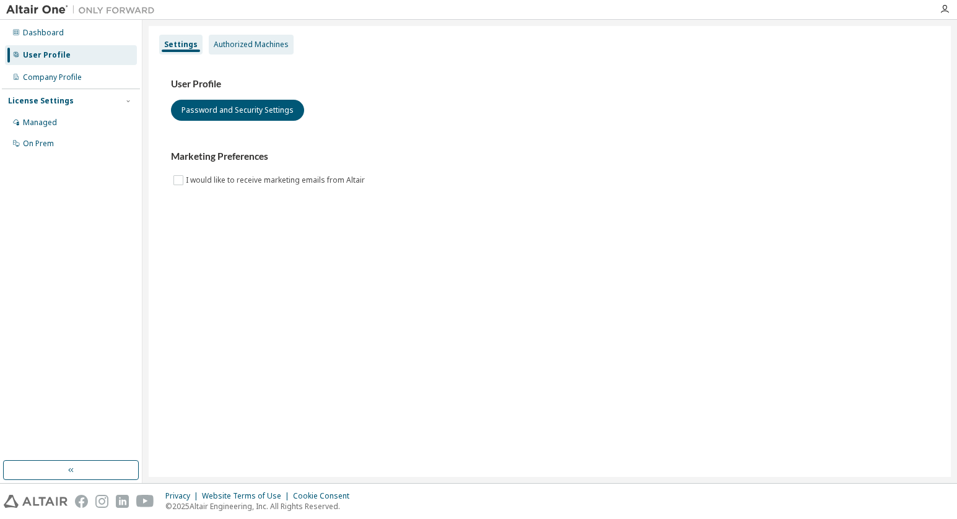
click at [240, 48] on div "Authorized Machines" at bounding box center [251, 45] width 75 height 10
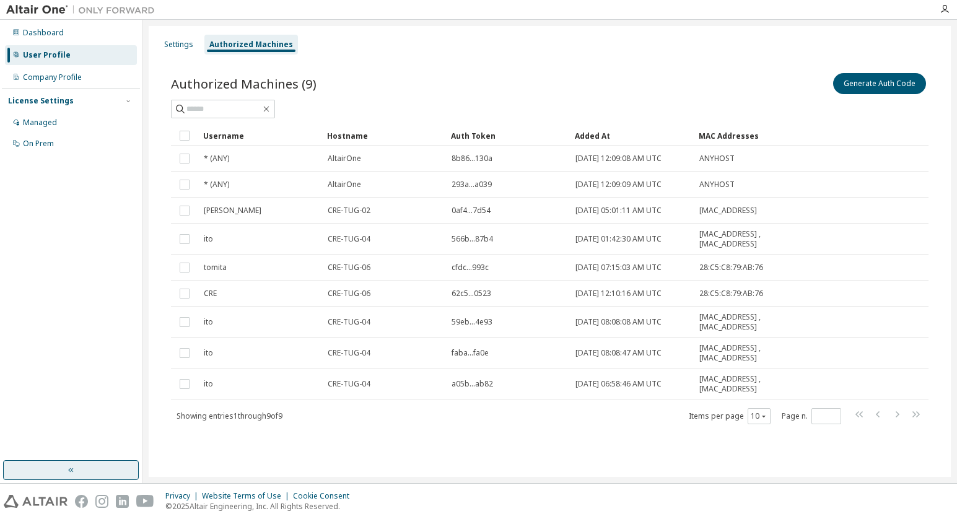
click at [68, 466] on icon "button" at bounding box center [71, 470] width 10 height 10
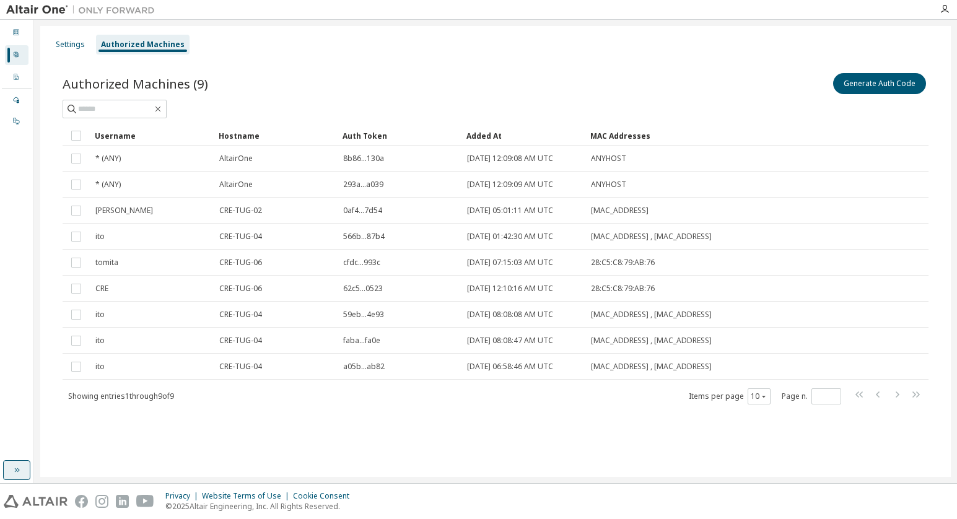
click at [16, 473] on icon "button" at bounding box center [17, 470] width 10 height 10
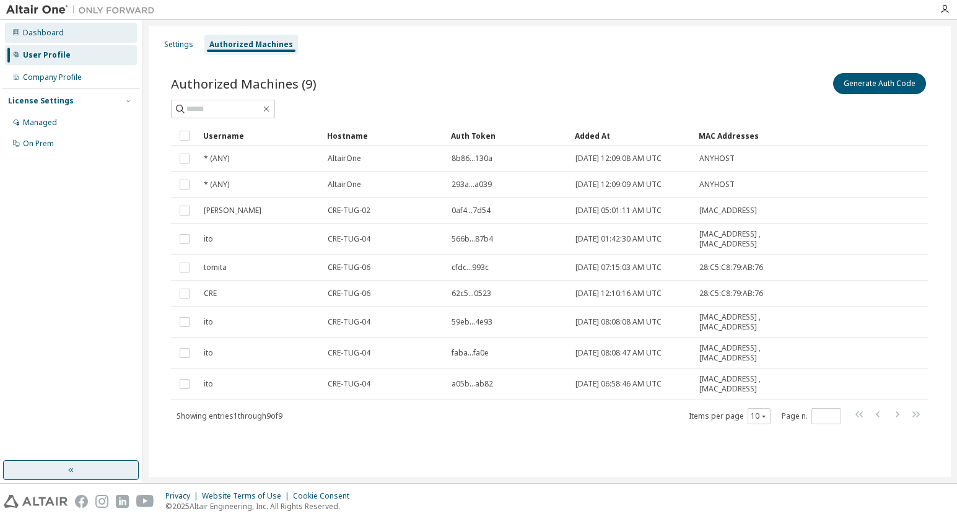
click at [50, 36] on div "Dashboard" at bounding box center [43, 33] width 41 height 10
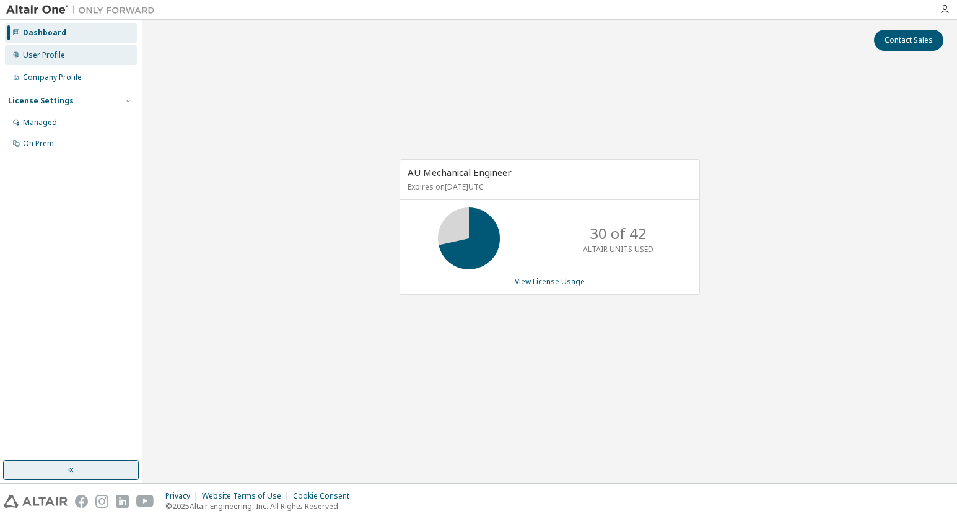
click at [59, 59] on div "User Profile" at bounding box center [44, 55] width 42 height 10
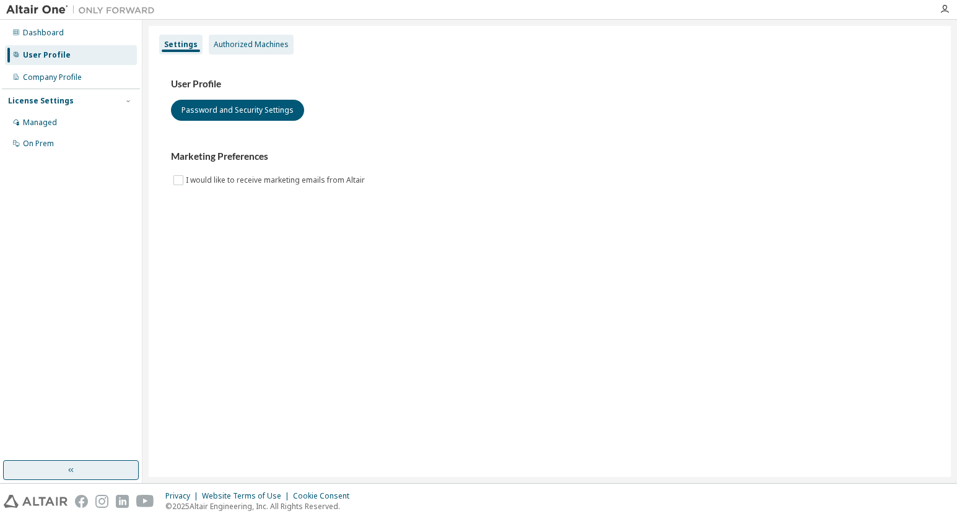
click at [260, 49] on div "Authorized Machines" at bounding box center [251, 45] width 75 height 10
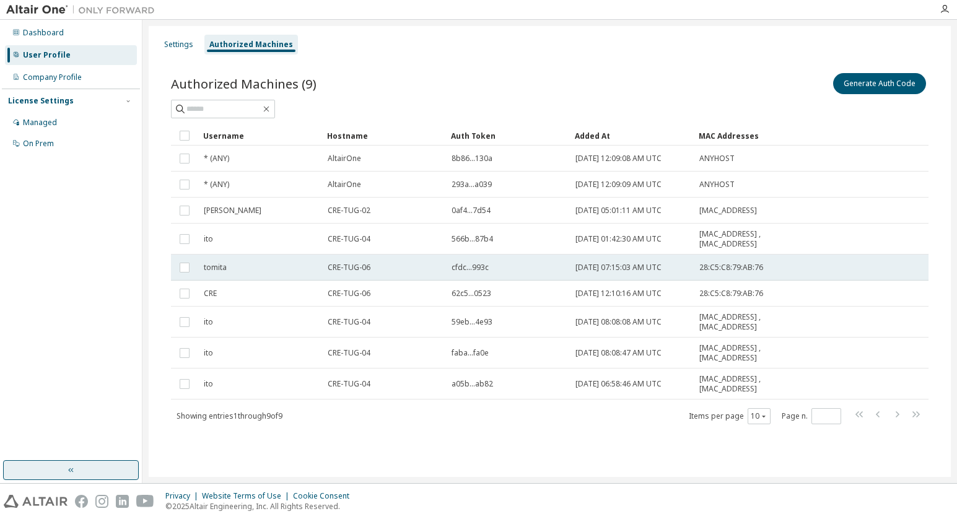
click at [224, 263] on span "tomita" at bounding box center [215, 268] width 23 height 10
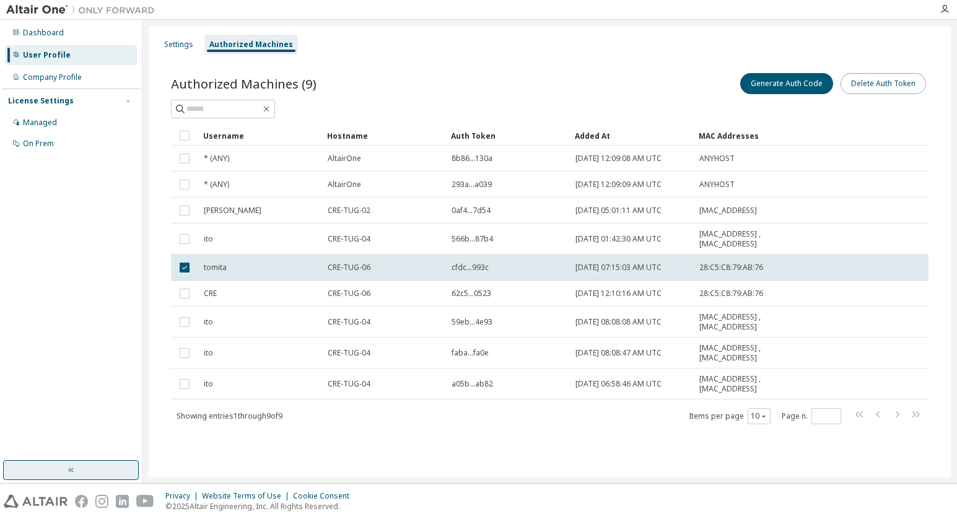
click at [873, 79] on button "Delete Auth Token" at bounding box center [884, 83] width 86 height 21
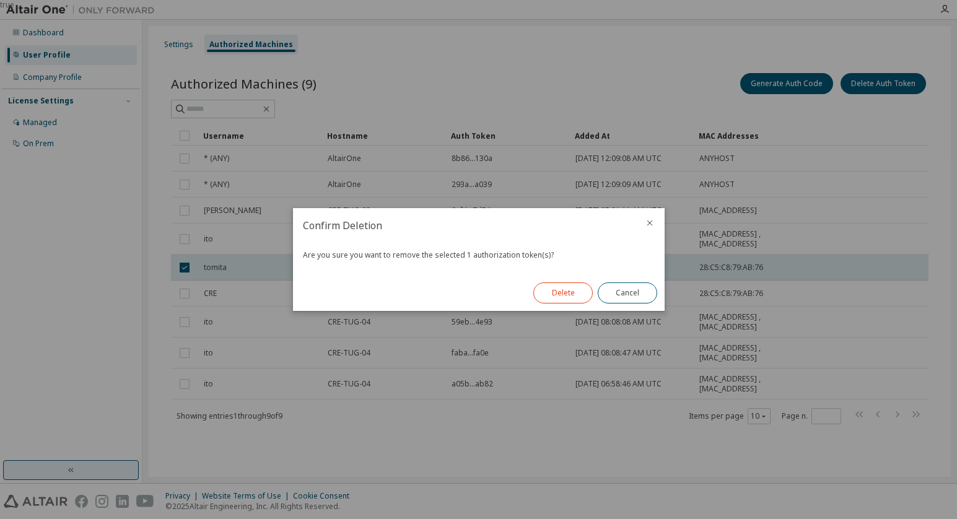
click at [568, 299] on button "Delete" at bounding box center [563, 293] width 59 height 21
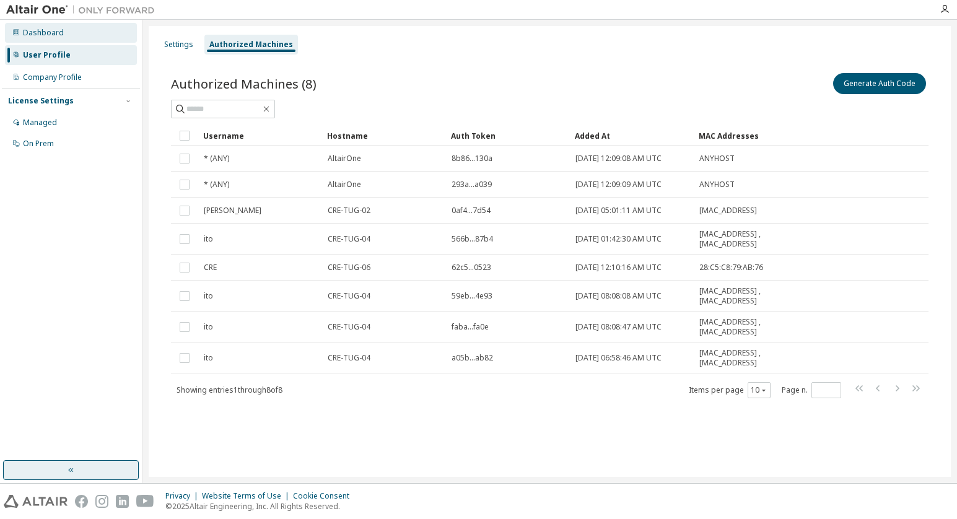
click at [38, 36] on div "Dashboard" at bounding box center [43, 33] width 41 height 10
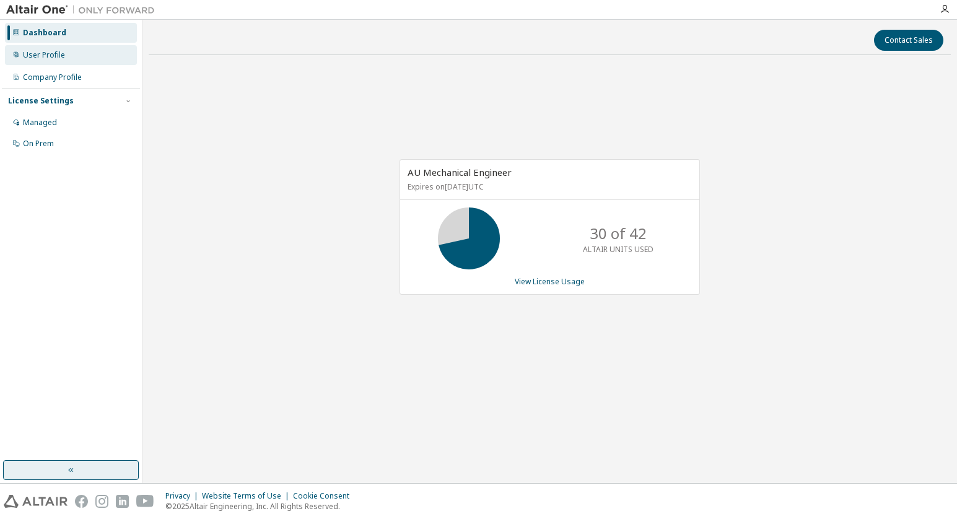
click at [45, 59] on div "User Profile" at bounding box center [44, 55] width 42 height 10
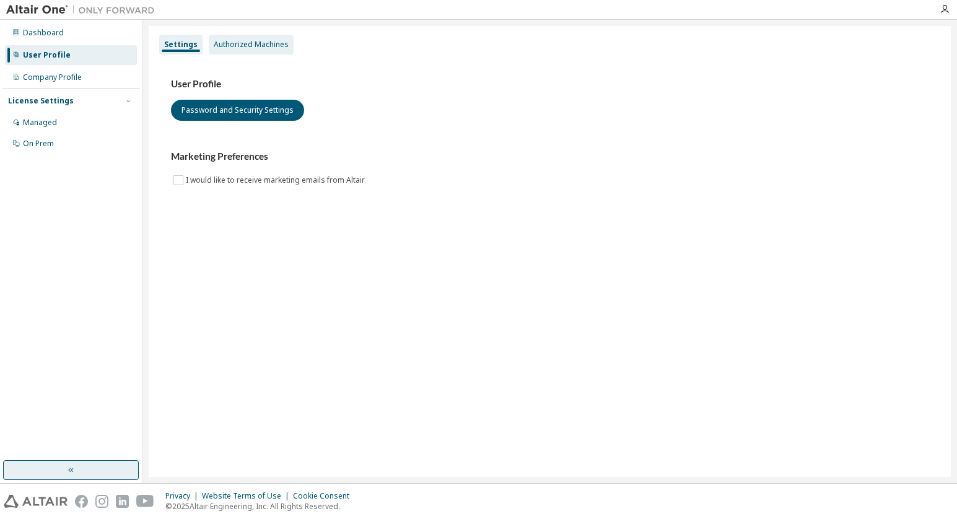
click at [273, 48] on div "Authorized Machines" at bounding box center [251, 45] width 75 height 10
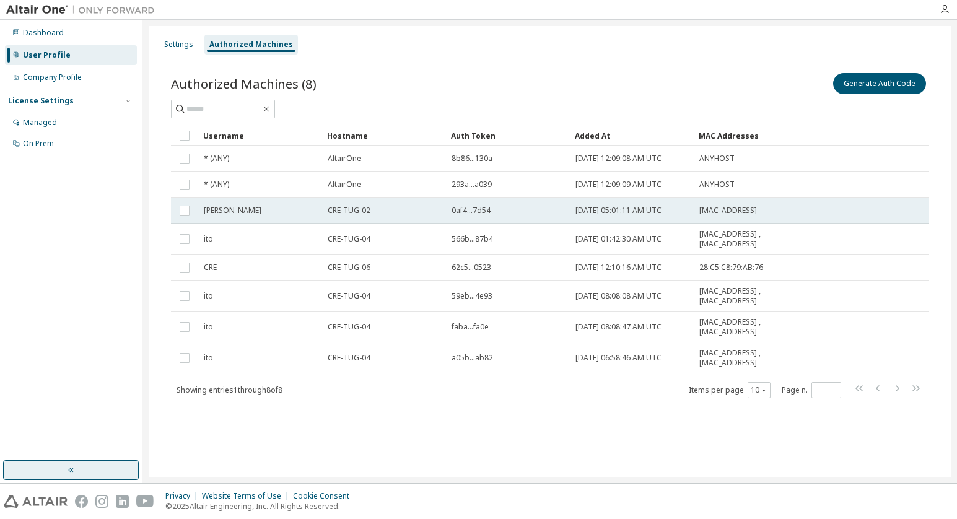
click at [219, 206] on span "[PERSON_NAME]" at bounding box center [233, 211] width 58 height 10
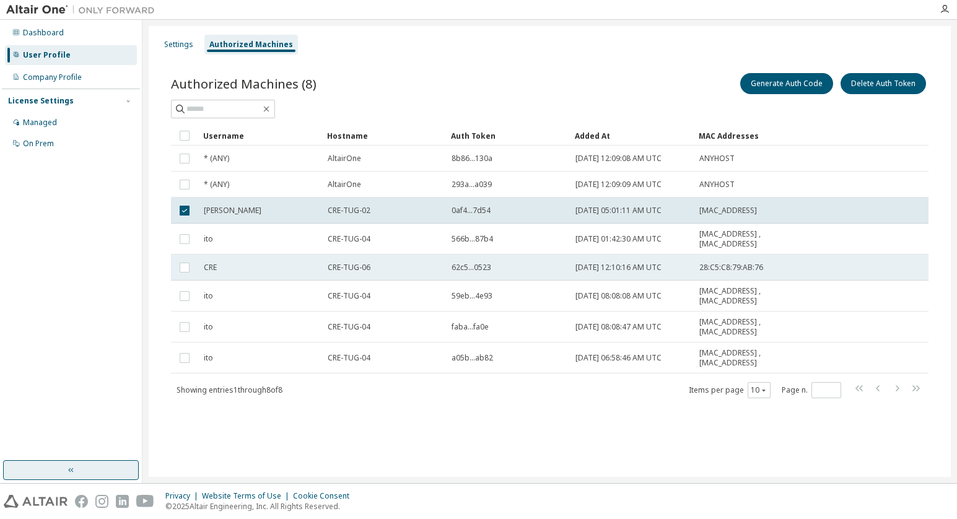
click at [211, 271] on span "CRE" at bounding box center [210, 268] width 13 height 10
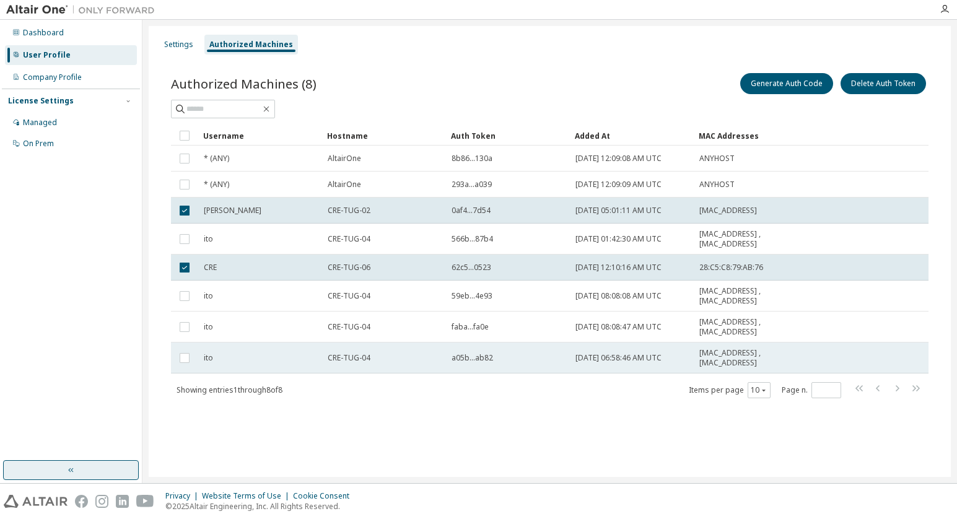
click at [219, 360] on div "ito" at bounding box center [260, 358] width 113 height 10
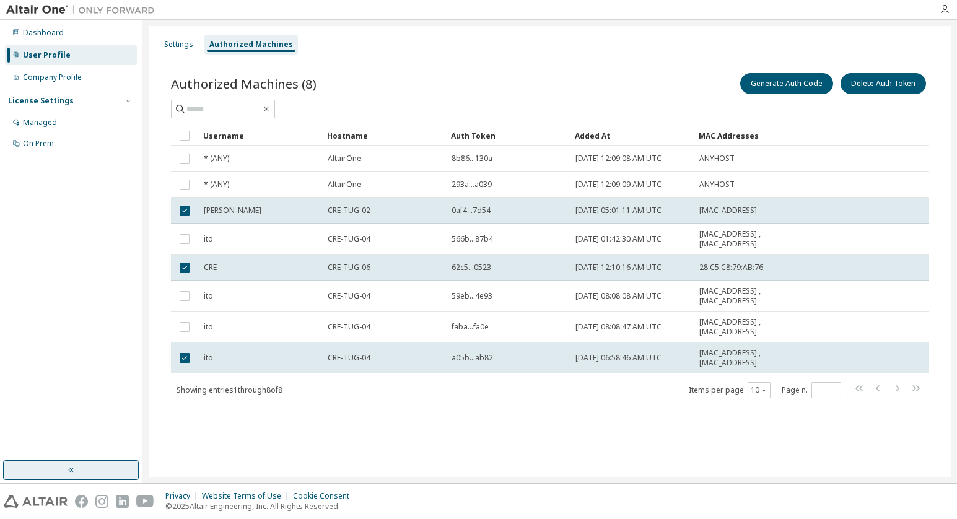
click at [218, 336] on td "ito" at bounding box center [260, 327] width 124 height 31
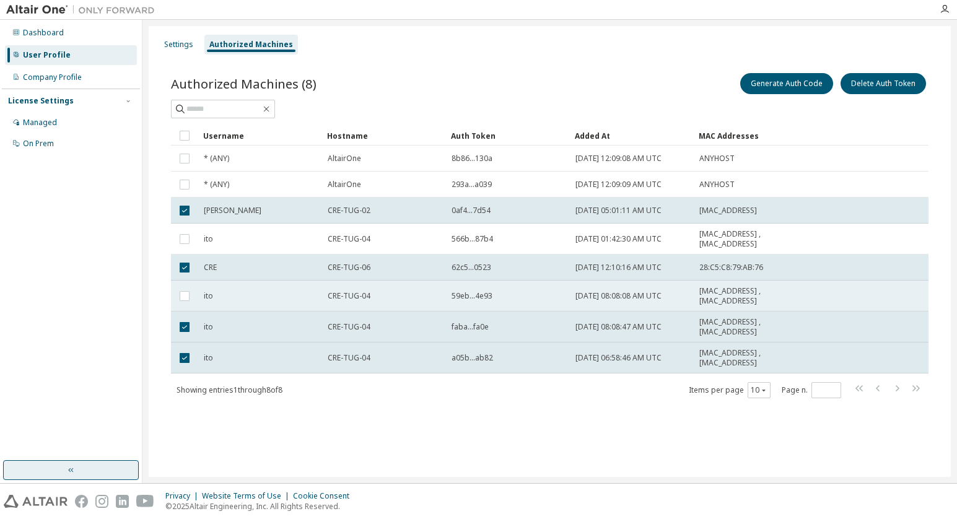
click at [213, 288] on td "ito" at bounding box center [260, 296] width 124 height 31
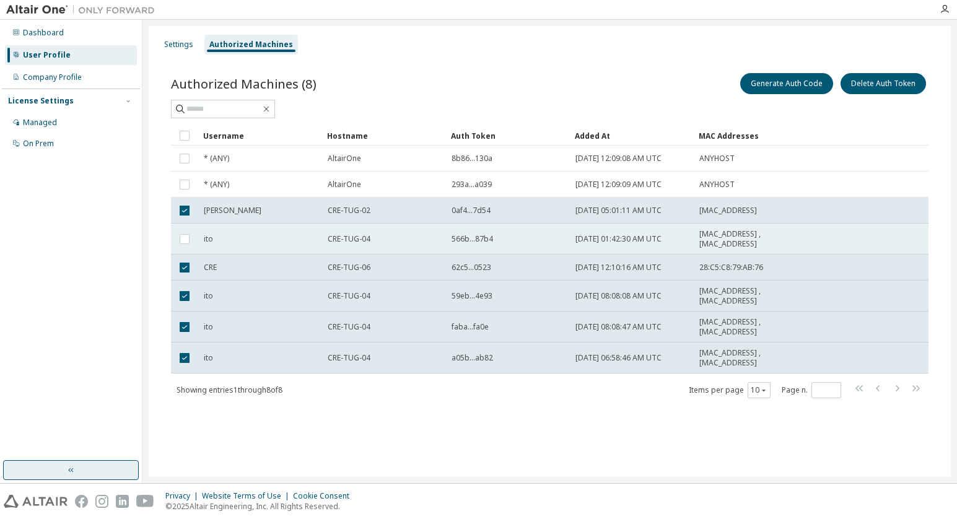
click at [218, 238] on div "ito" at bounding box center [260, 239] width 113 height 10
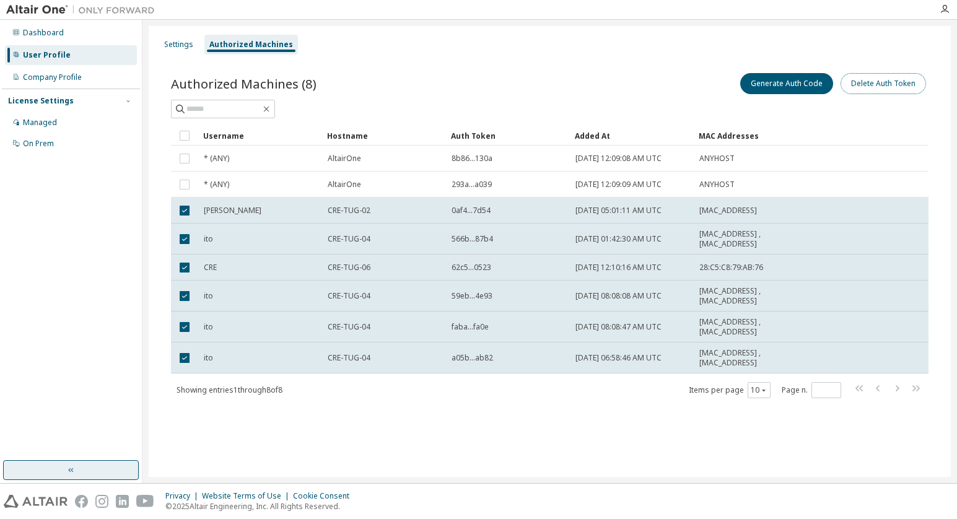
click at [884, 89] on button "Delete Auth Token" at bounding box center [884, 83] width 86 height 21
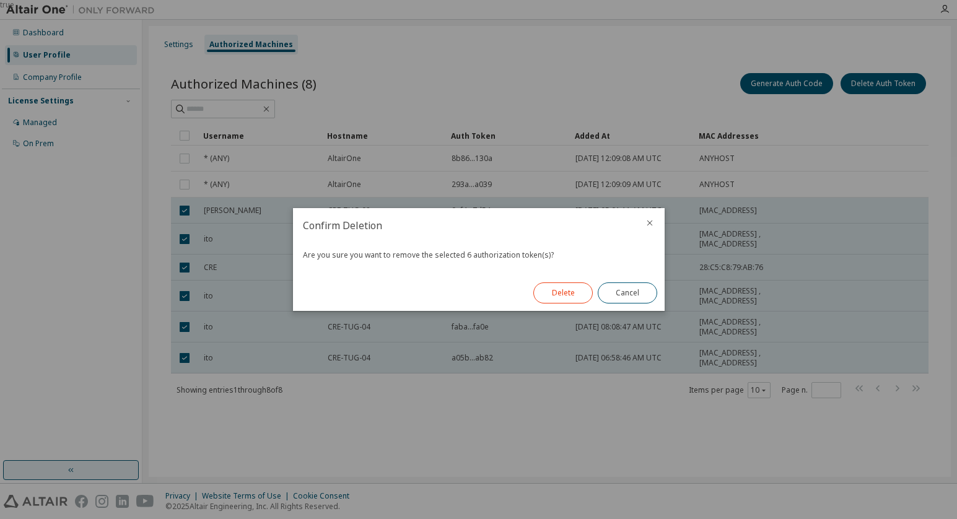
click at [558, 294] on button "Delete" at bounding box center [563, 293] width 59 height 21
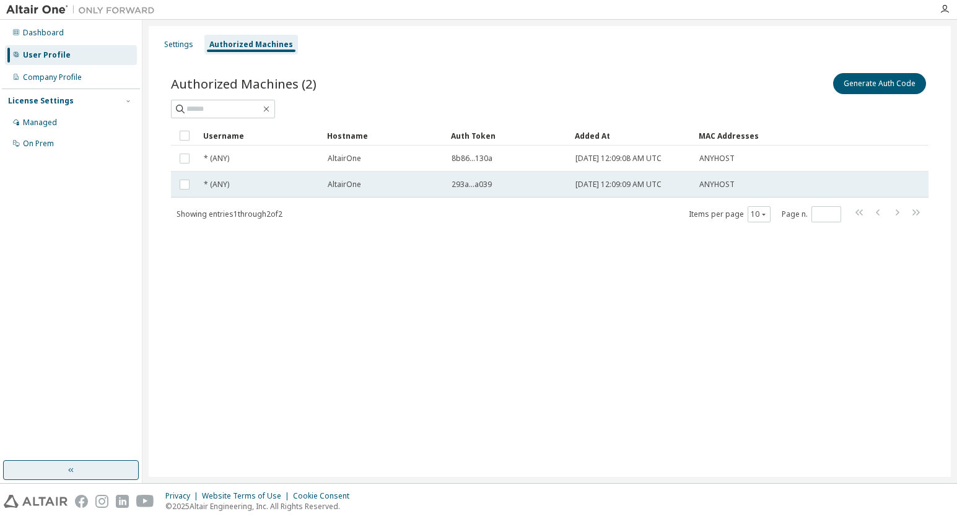
click at [203, 183] on td "* (ANY)" at bounding box center [260, 185] width 124 height 26
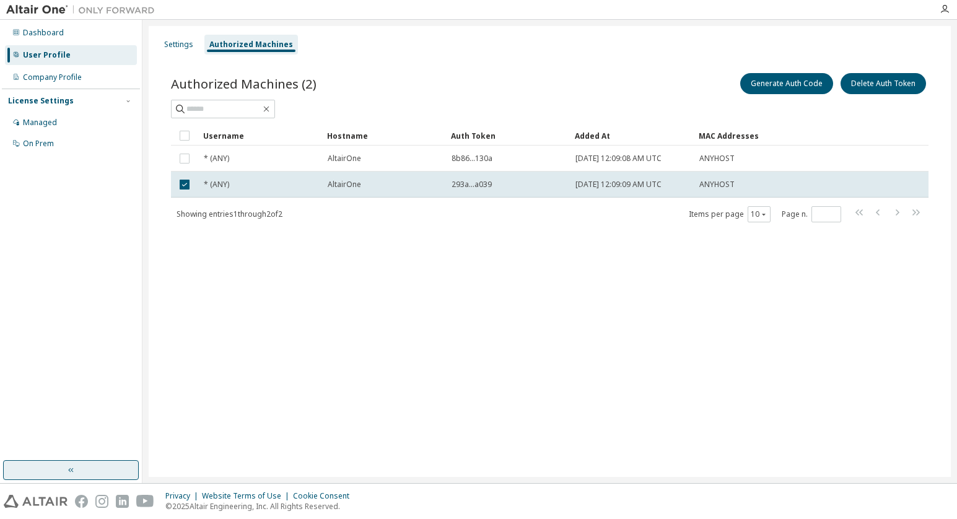
drag, startPoint x: 203, startPoint y: 183, endPoint x: 208, endPoint y: 157, distance: 26.4
click at [208, 157] on span "* (ANY)" at bounding box center [216, 159] width 25 height 10
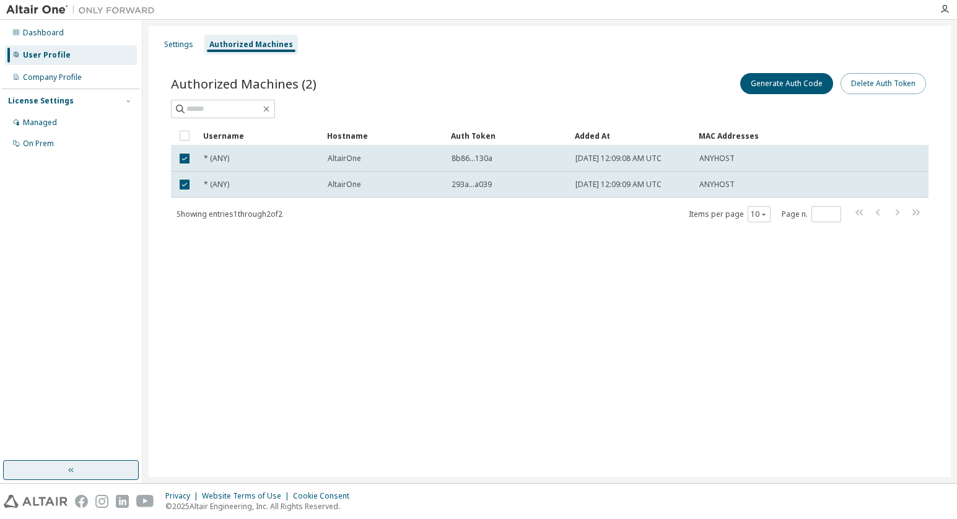
click at [913, 83] on button "Delete Auth Token" at bounding box center [884, 83] width 86 height 21
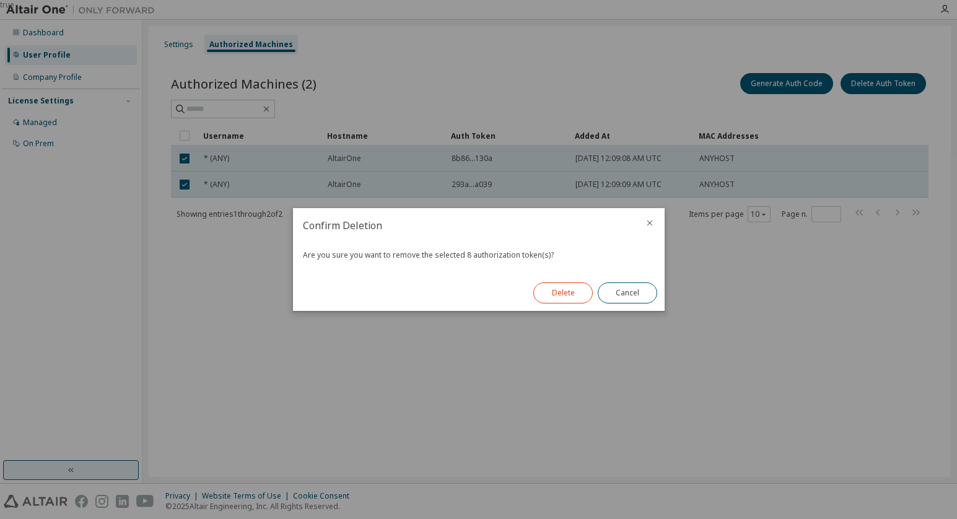
click at [571, 297] on button "Delete" at bounding box center [563, 293] width 59 height 21
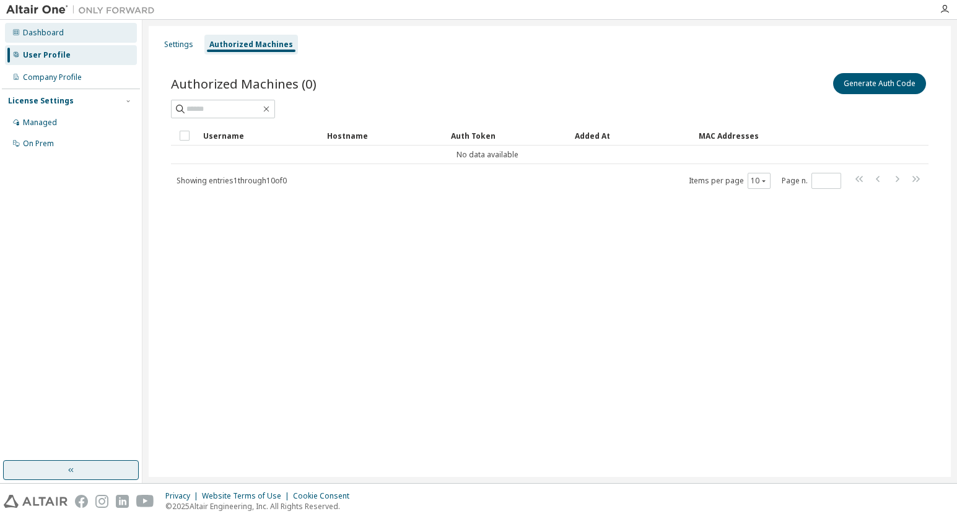
click at [51, 33] on div "Dashboard" at bounding box center [43, 33] width 41 height 10
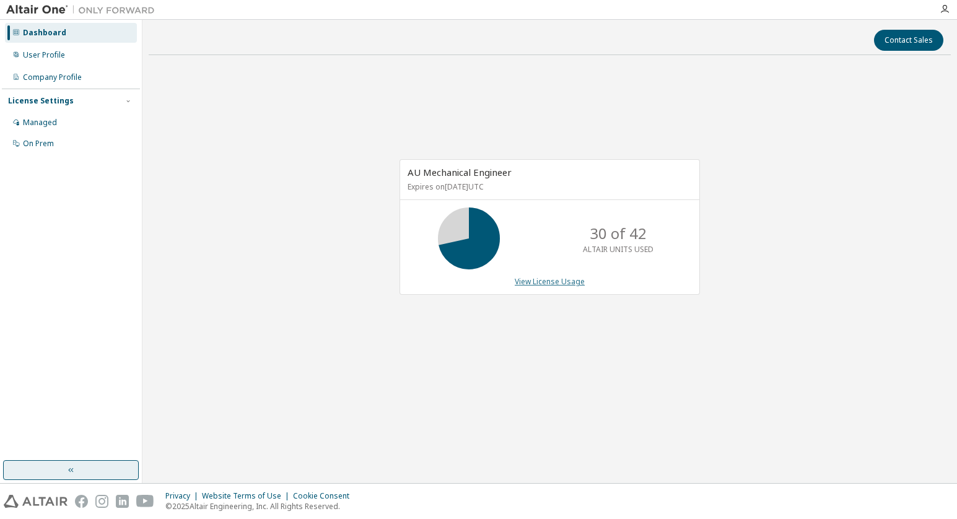
click at [547, 277] on link "View License Usage" at bounding box center [550, 281] width 70 height 11
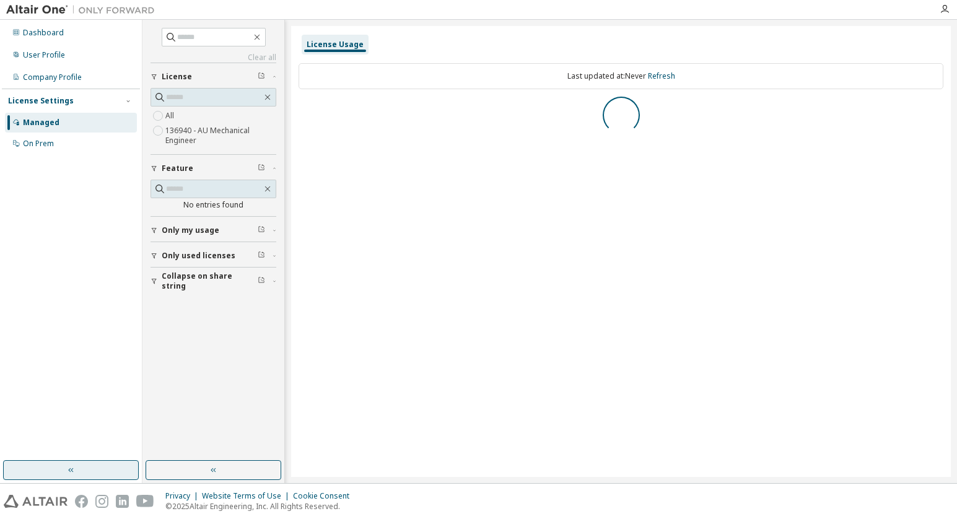
click at [192, 113] on div "All 136940 - AU Mechanical Engineer" at bounding box center [214, 128] width 126 height 40
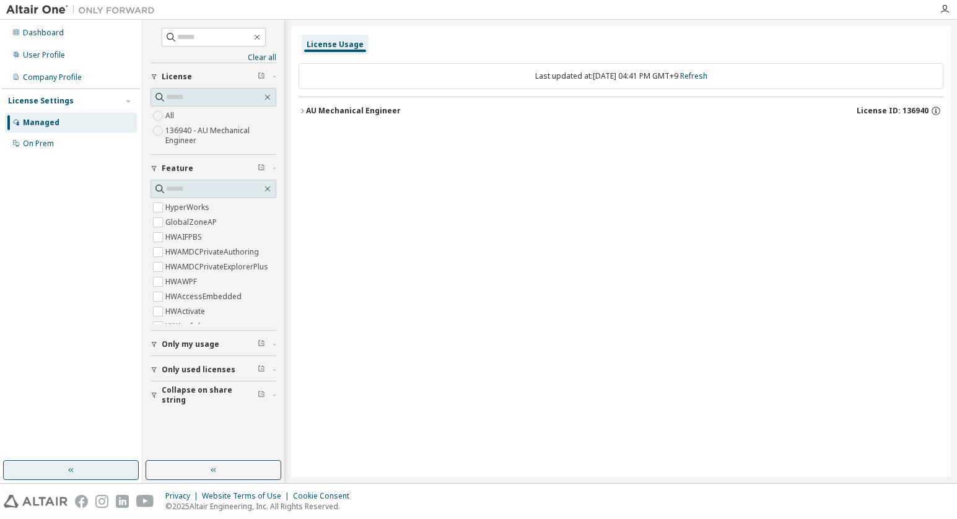
click at [346, 117] on button "AU Mechanical Engineer License ID: 136940" at bounding box center [621, 110] width 645 height 27
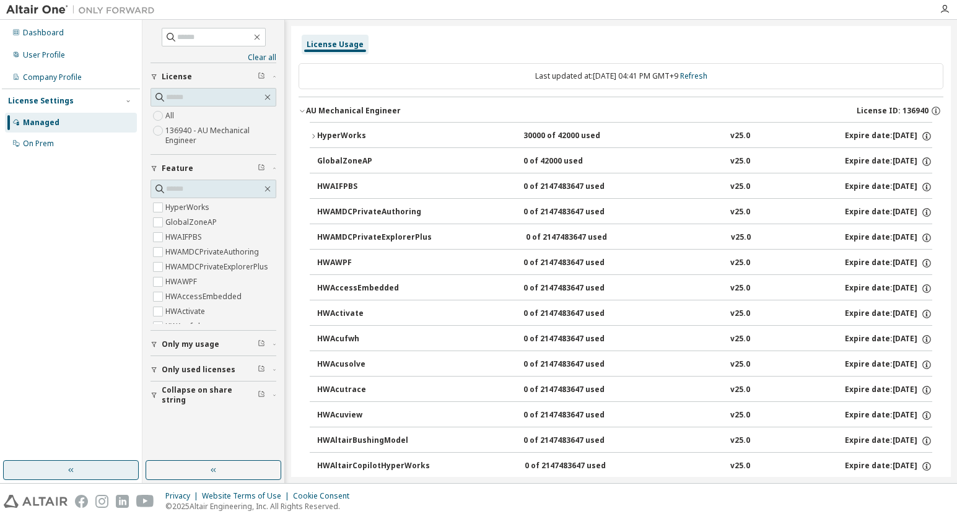
click at [341, 135] on div "HyperWorks" at bounding box center [373, 136] width 112 height 11
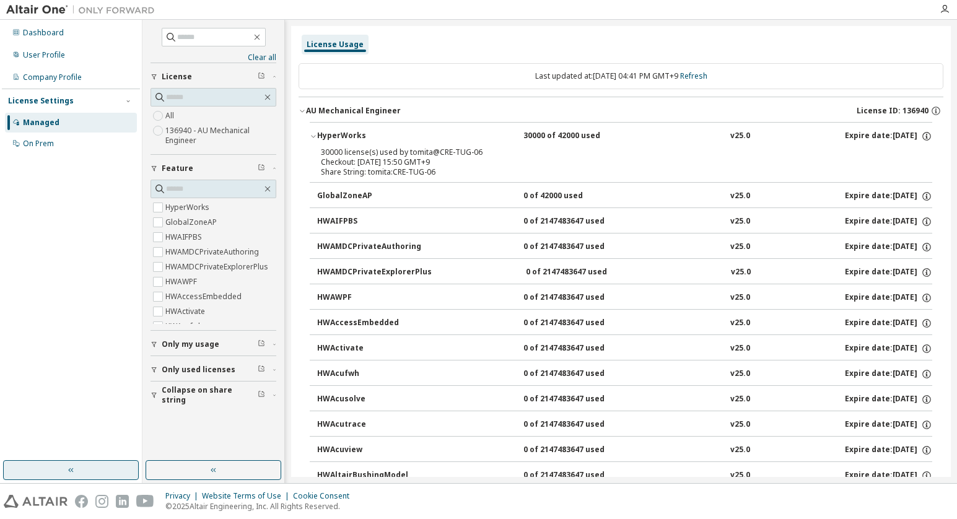
click at [345, 161] on div "Checkout: [DATE] 15:50 GMT+9" at bounding box center [606, 162] width 571 height 10
click at [347, 161] on div "Checkout: [DATE] 15:50 GMT+9" at bounding box center [606, 162] width 571 height 10
click at [348, 161] on div "Checkout: [DATE] 15:50 GMT+9" at bounding box center [606, 162] width 571 height 10
click at [351, 161] on div "Checkout: [DATE] 15:50 GMT+9" at bounding box center [606, 162] width 571 height 10
click at [440, 167] on div "Checkout: [DATE] 15:50 GMT+9" at bounding box center [606, 162] width 571 height 10
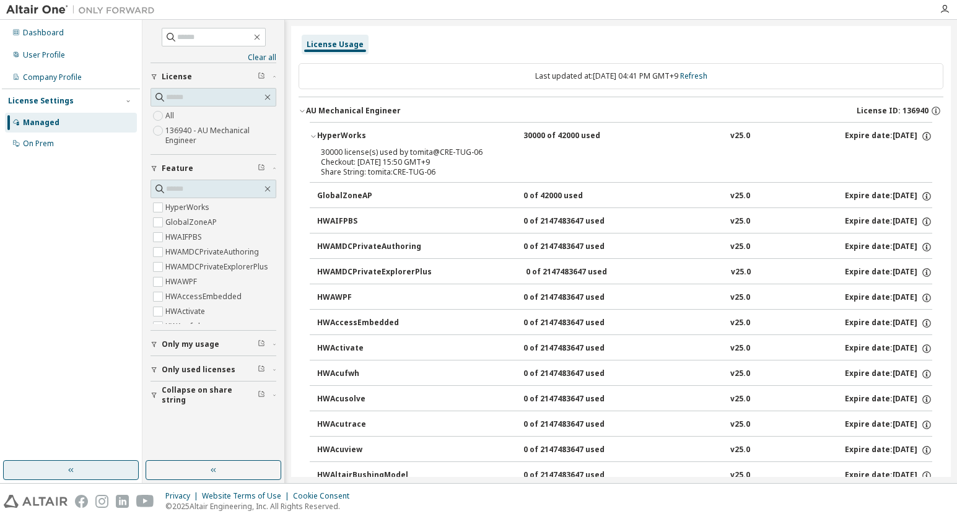
click at [440, 167] on div "Checkout: [DATE] 15:50 GMT+9" at bounding box center [606, 162] width 571 height 10
click at [441, 166] on div "Checkout: [DATE] 15:50 GMT+9" at bounding box center [606, 162] width 571 height 10
click at [442, 166] on div "Checkout: [DATE] 15:50 GMT+9" at bounding box center [606, 162] width 571 height 10
click at [921, 138] on icon "button" at bounding box center [926, 136] width 11 height 11
click at [896, 154] on p "Options: NONE" at bounding box center [890, 157] width 64 height 11
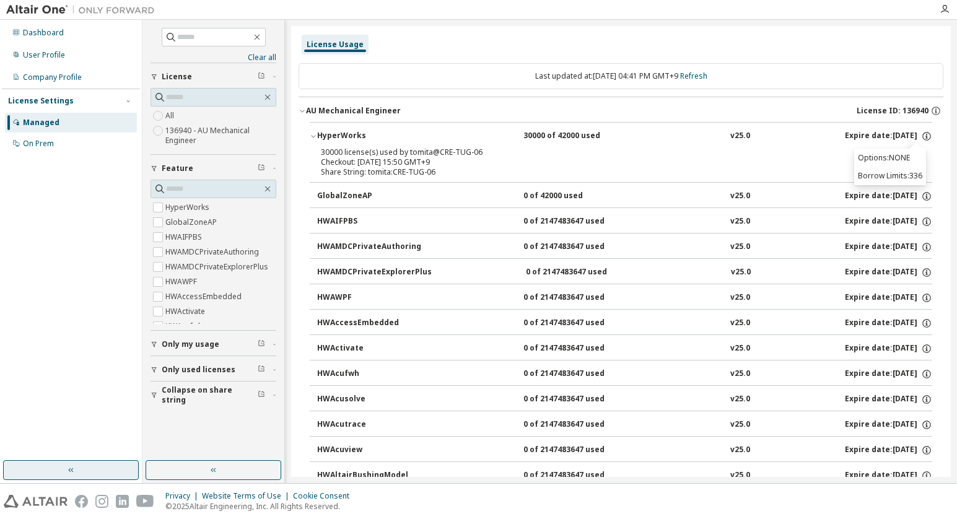
click at [895, 177] on p "Borrow Limits: 336" at bounding box center [890, 175] width 64 height 11
click at [868, 160] on p "Options: NONE" at bounding box center [890, 157] width 64 height 11
drag, startPoint x: 752, startPoint y: 160, endPoint x: 711, endPoint y: 149, distance: 42.4
click at [751, 159] on div "Checkout: [DATE] 15:50 GMT+9" at bounding box center [606, 162] width 571 height 10
click at [708, 77] on link "Refresh" at bounding box center [693, 76] width 27 height 11
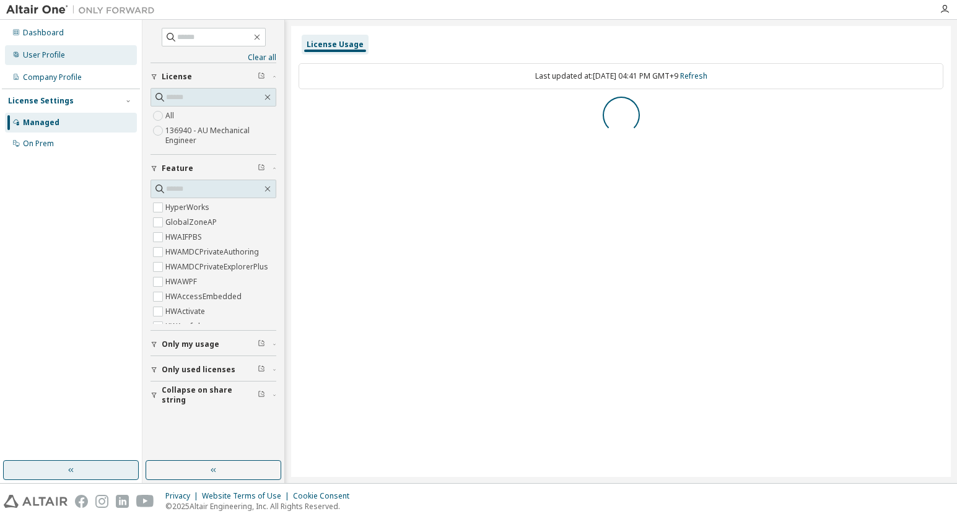
click at [48, 53] on div "User Profile" at bounding box center [44, 55] width 42 height 10
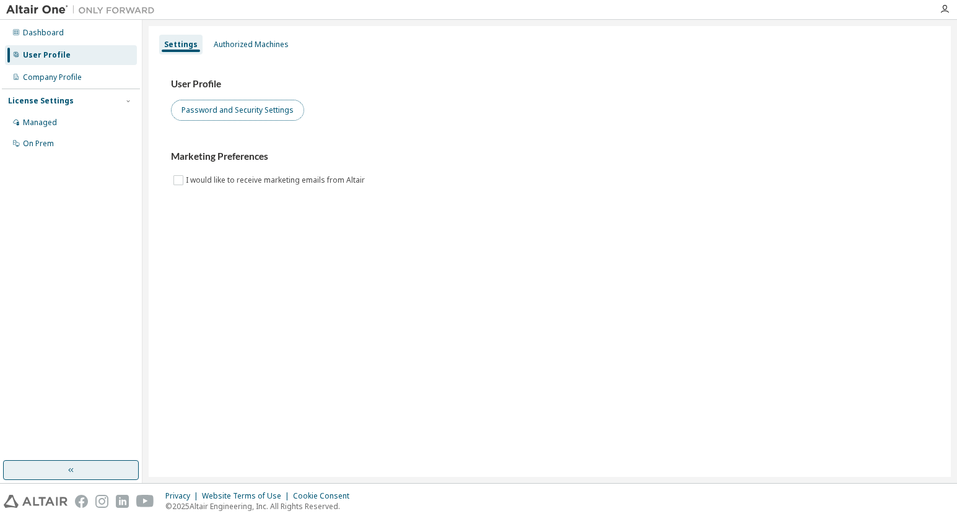
click at [242, 113] on button "Password and Security Settings" at bounding box center [237, 110] width 133 height 21
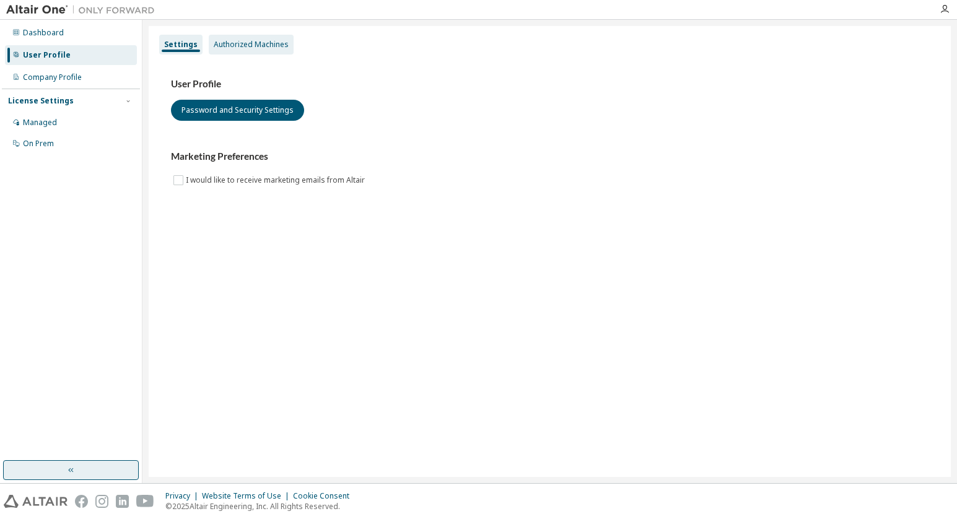
click at [245, 38] on div "Authorized Machines" at bounding box center [251, 45] width 85 height 20
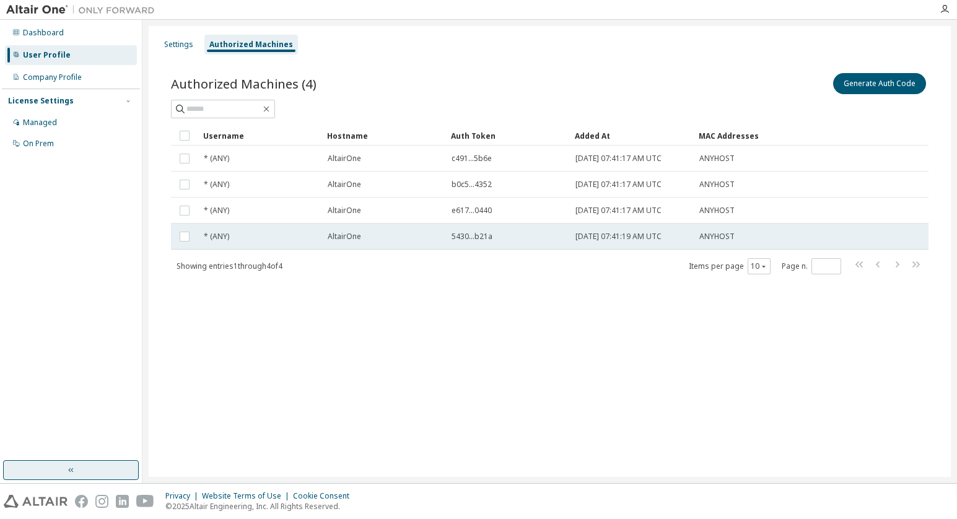
click at [194, 240] on td at bounding box center [184, 237] width 27 height 26
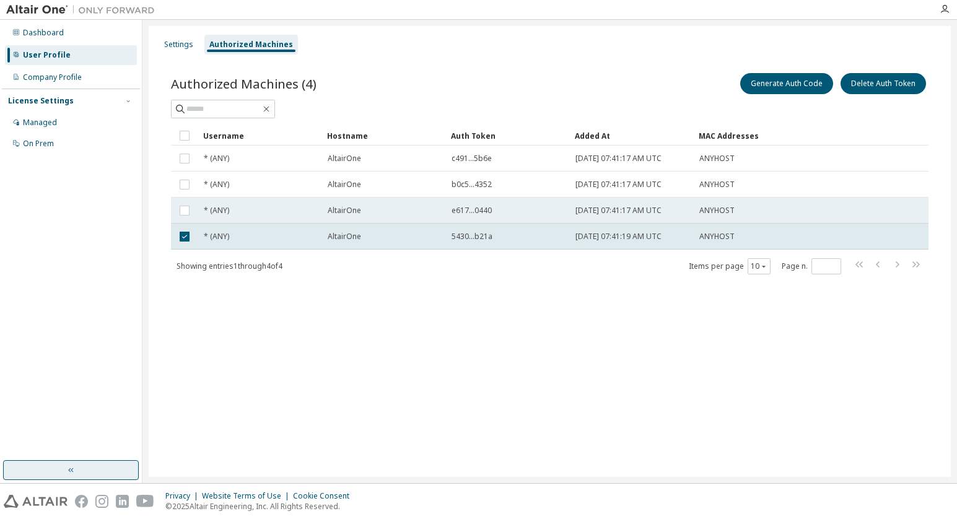
click at [193, 213] on td at bounding box center [184, 211] width 27 height 26
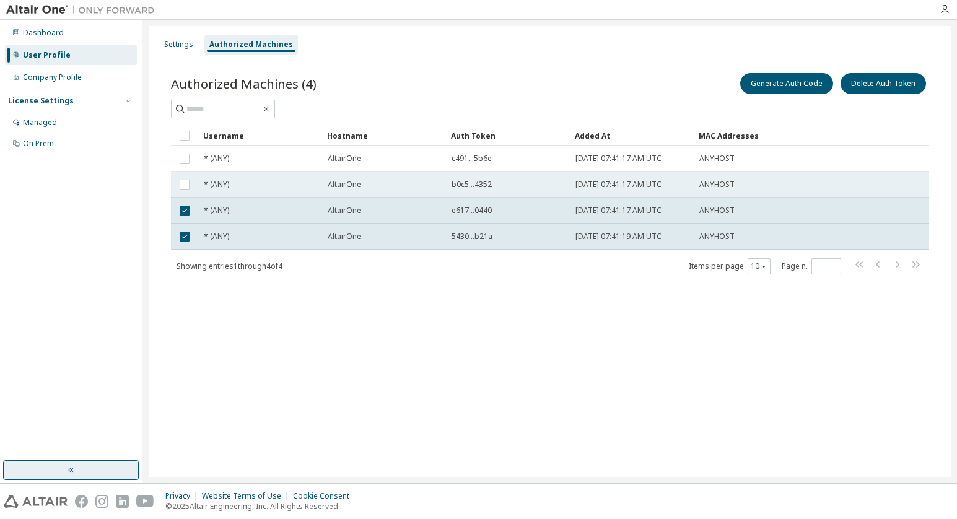
click at [195, 183] on td at bounding box center [184, 185] width 27 height 26
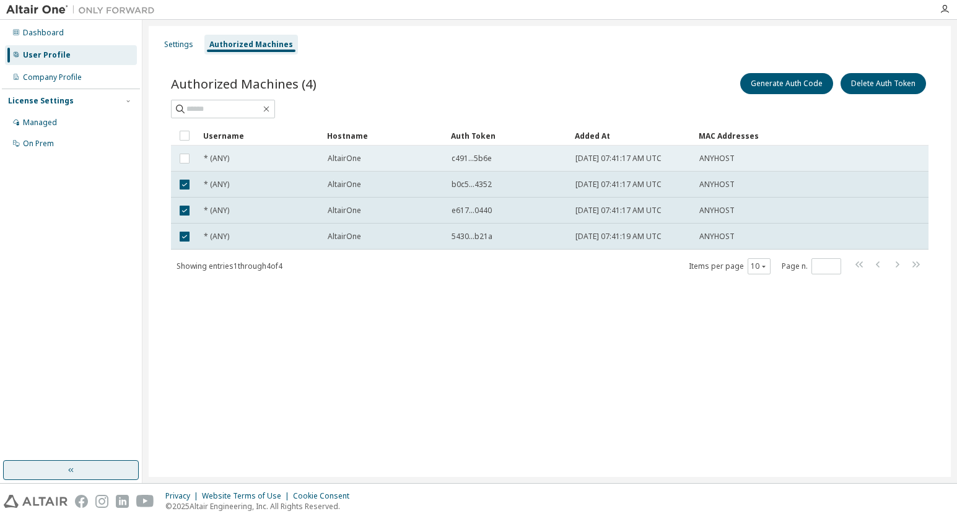
click at [203, 150] on td "* (ANY)" at bounding box center [260, 159] width 124 height 26
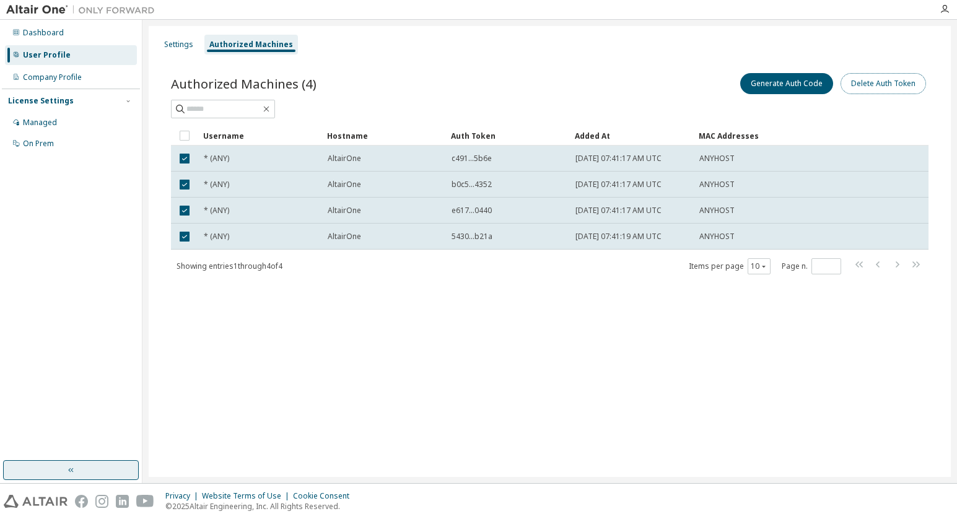
click at [868, 84] on button "Delete Auth Token" at bounding box center [884, 83] width 86 height 21
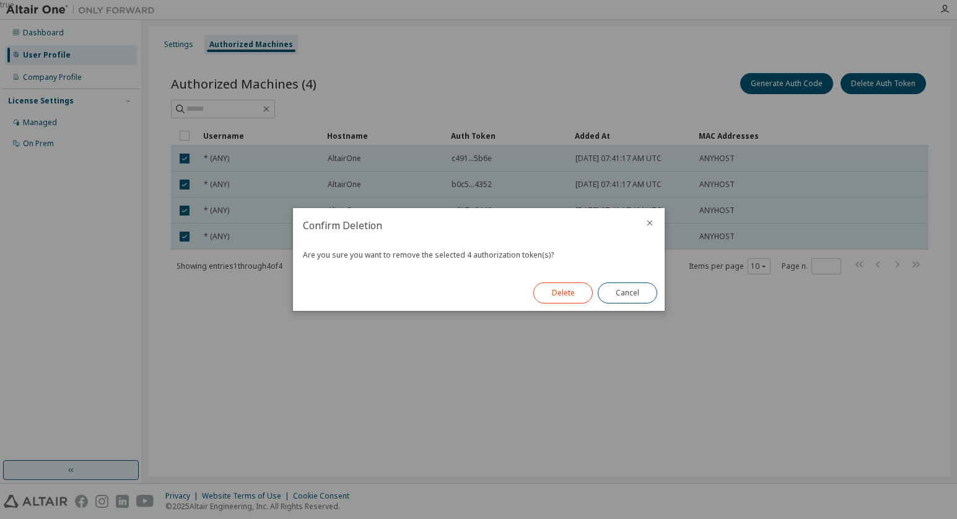
click at [556, 294] on button "Delete" at bounding box center [563, 293] width 59 height 21
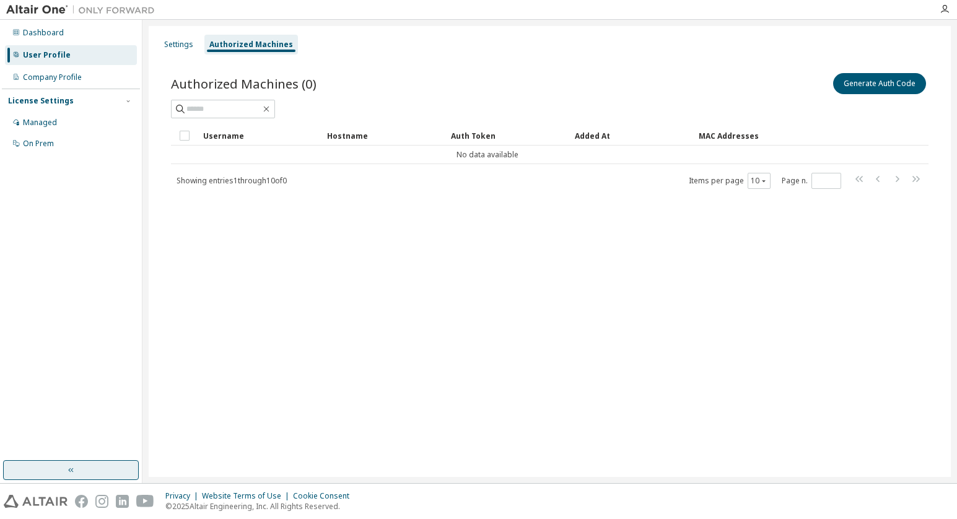
click at [557, 291] on div "Settings Authorized Machines Authorized Machines (0) Generate Auth Code Clear L…" at bounding box center [550, 251] width 803 height 451
click at [177, 40] on div "Settings" at bounding box center [178, 45] width 29 height 10
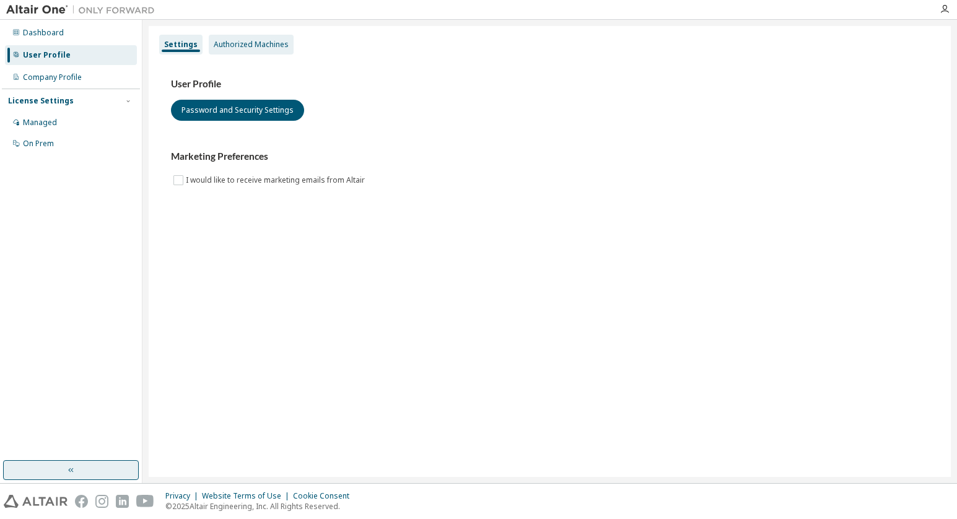
click at [256, 43] on div "Authorized Machines" at bounding box center [251, 45] width 75 height 10
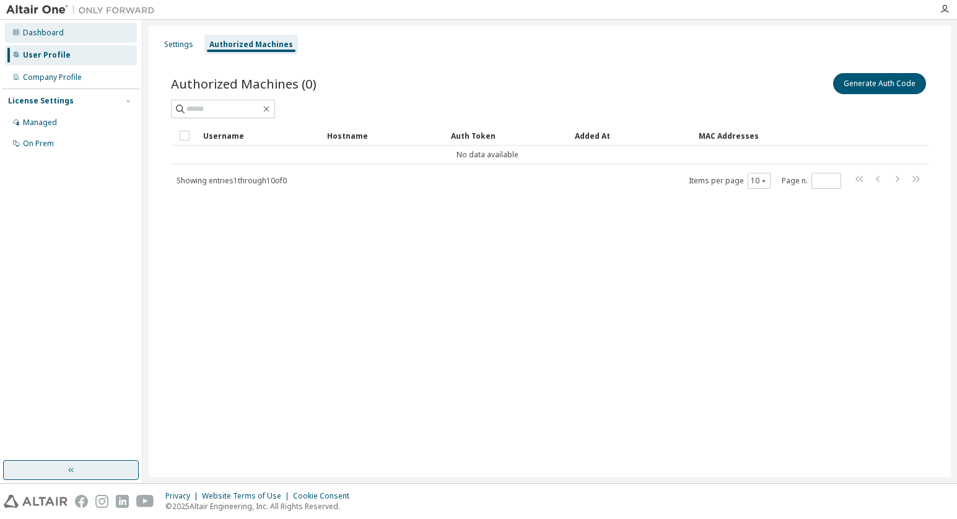
click at [37, 38] on div "Dashboard" at bounding box center [71, 33] width 132 height 20
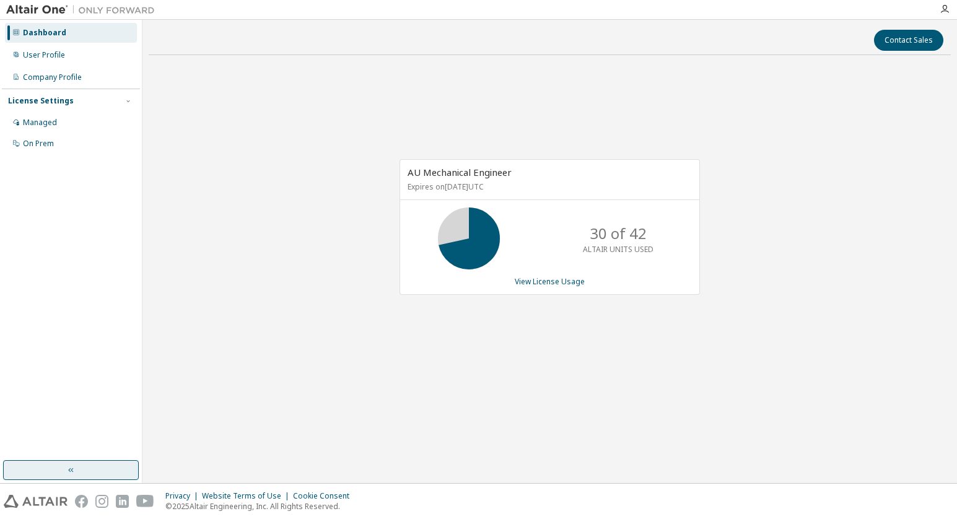
click at [37, 38] on div "Dashboard" at bounding box center [71, 33] width 132 height 20
click at [553, 281] on link "View License Usage" at bounding box center [550, 281] width 70 height 11
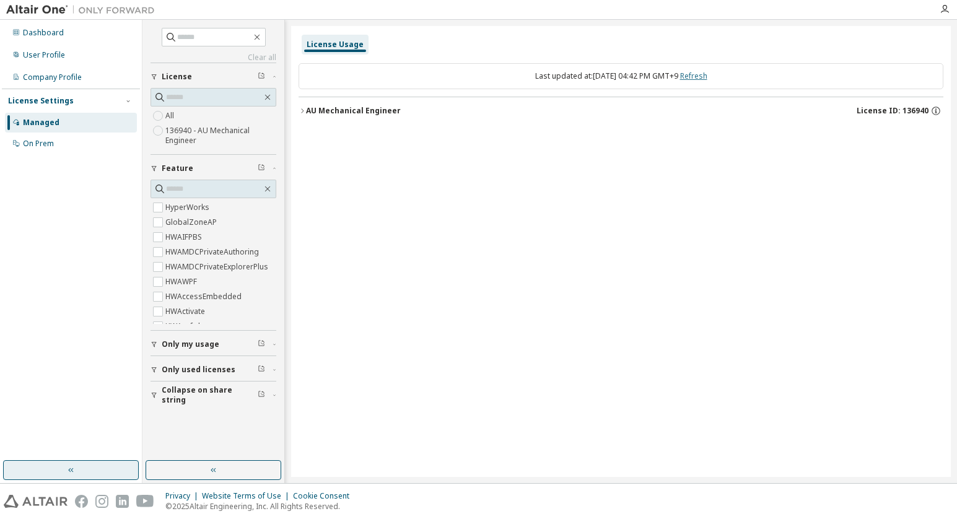
click at [708, 76] on link "Refresh" at bounding box center [693, 76] width 27 height 11
click at [301, 112] on icon "button" at bounding box center [302, 110] width 7 height 7
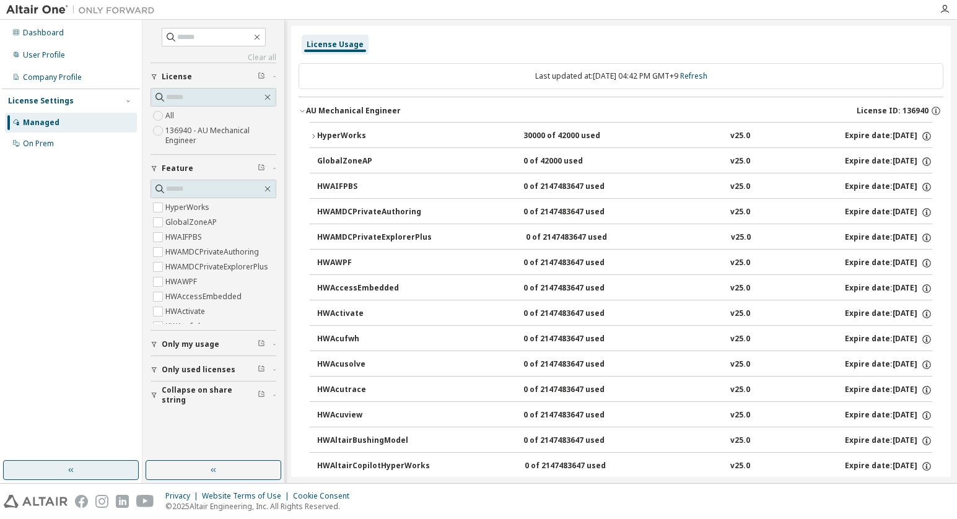
click at [320, 136] on div "HyperWorks" at bounding box center [373, 136] width 112 height 11
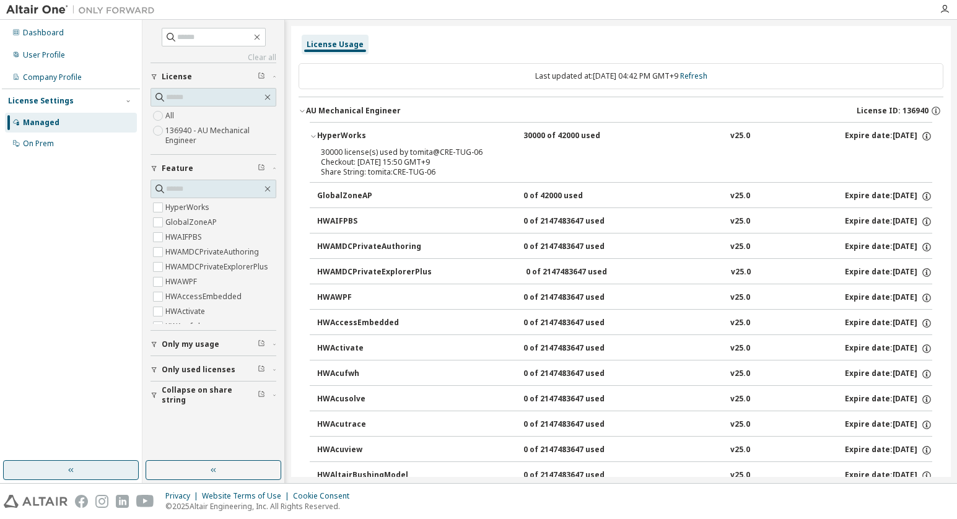
click at [340, 158] on div "Checkout: [DATE] 15:50 GMT+9" at bounding box center [606, 162] width 571 height 10
click at [53, 46] on div "User Profile" at bounding box center [71, 55] width 132 height 20
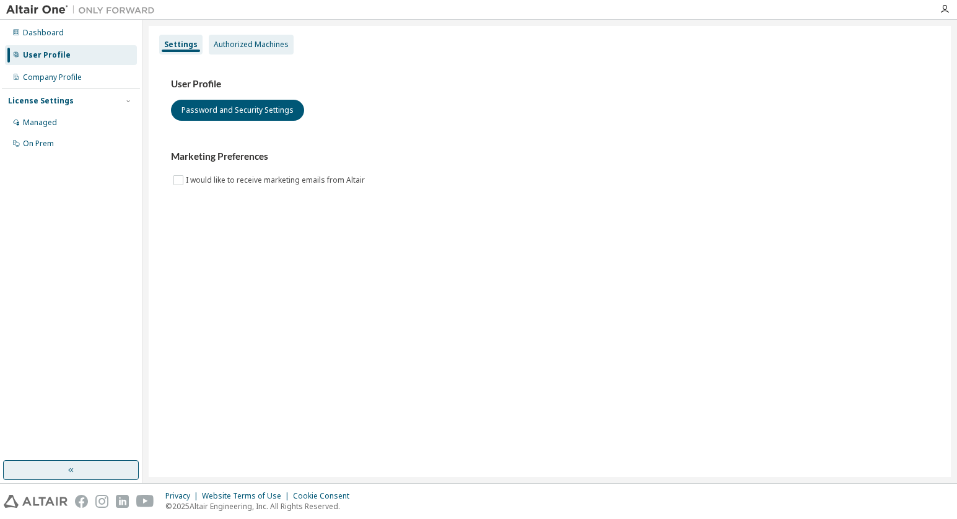
click at [253, 50] on div "Authorized Machines" at bounding box center [251, 45] width 85 height 20
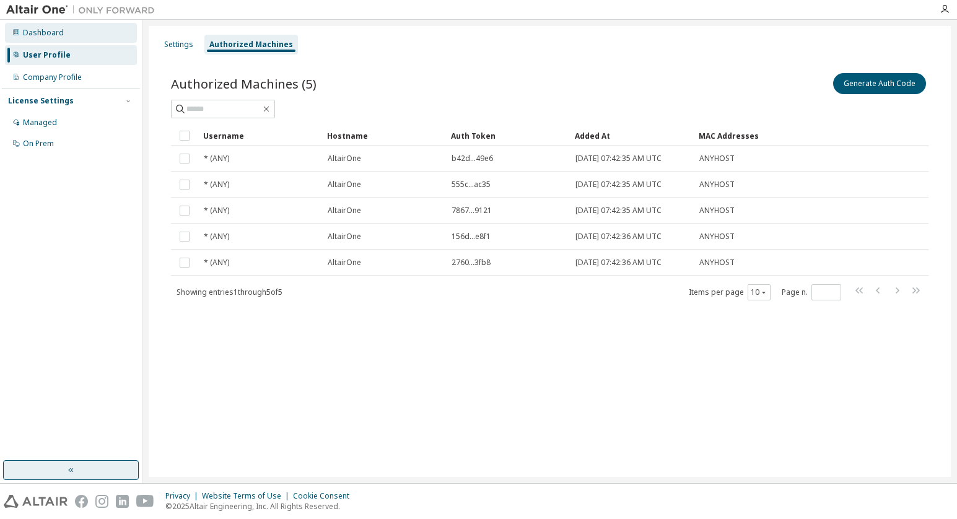
click at [25, 29] on div "Dashboard" at bounding box center [43, 33] width 41 height 10
